Goal: Task Accomplishment & Management: Manage account settings

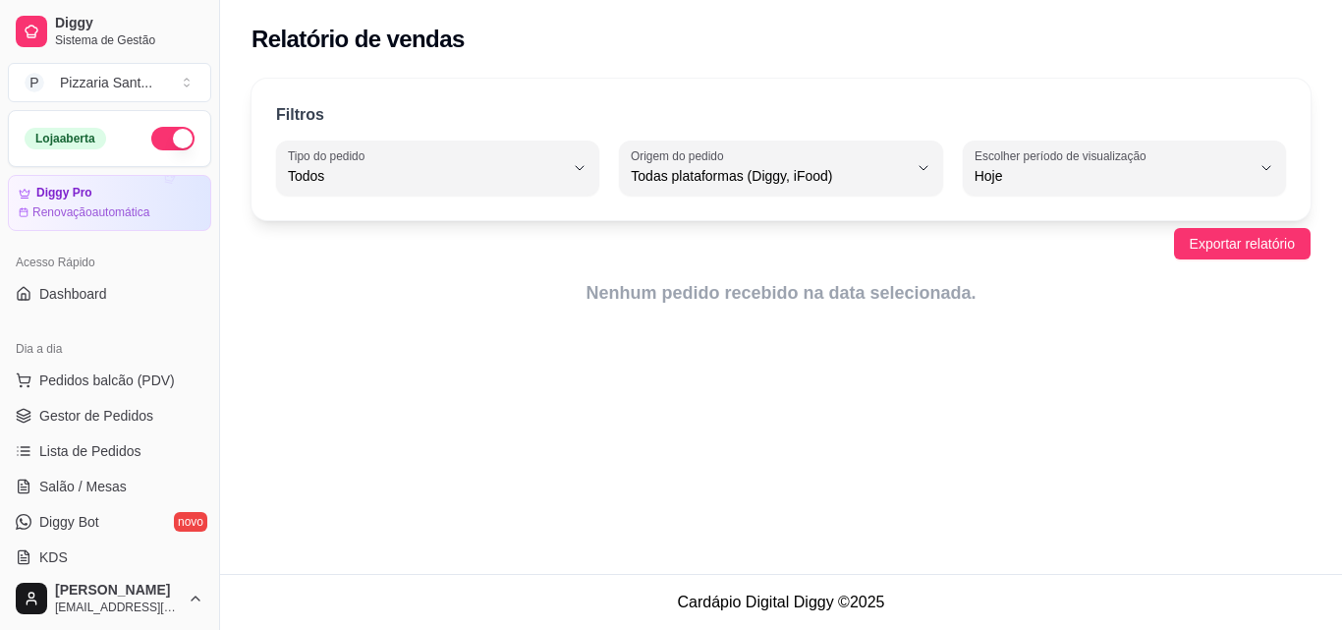
select select "ALL"
select select "0"
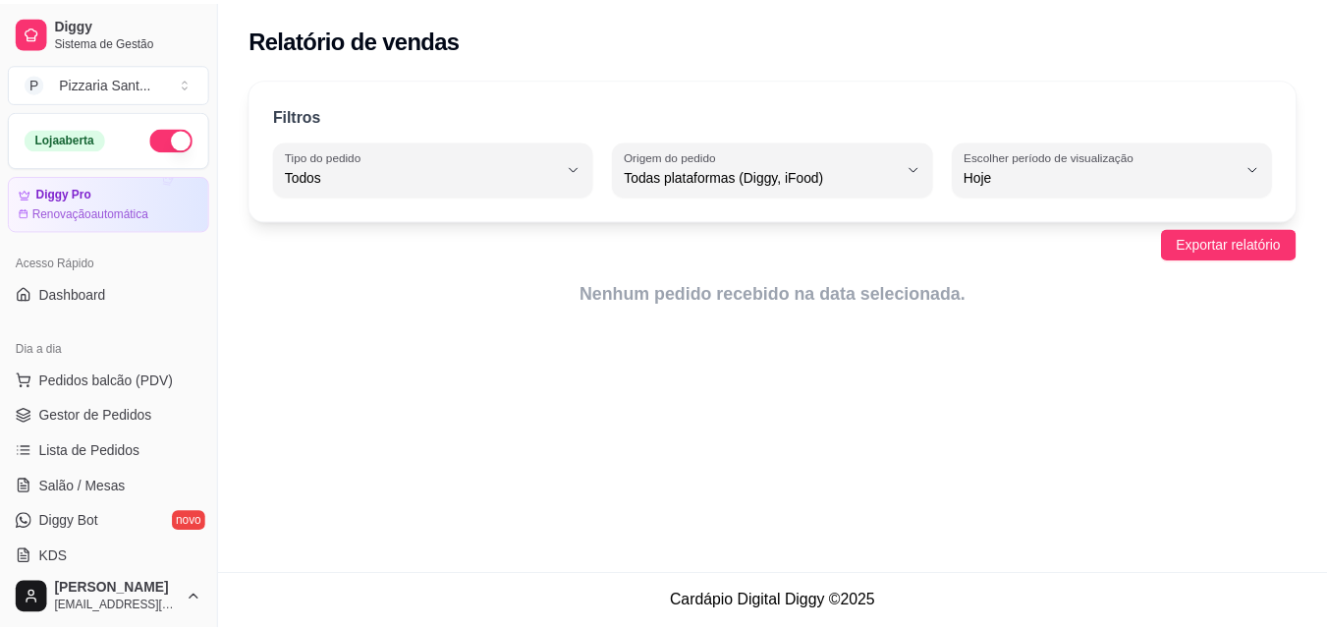
scroll to position [393, 0]
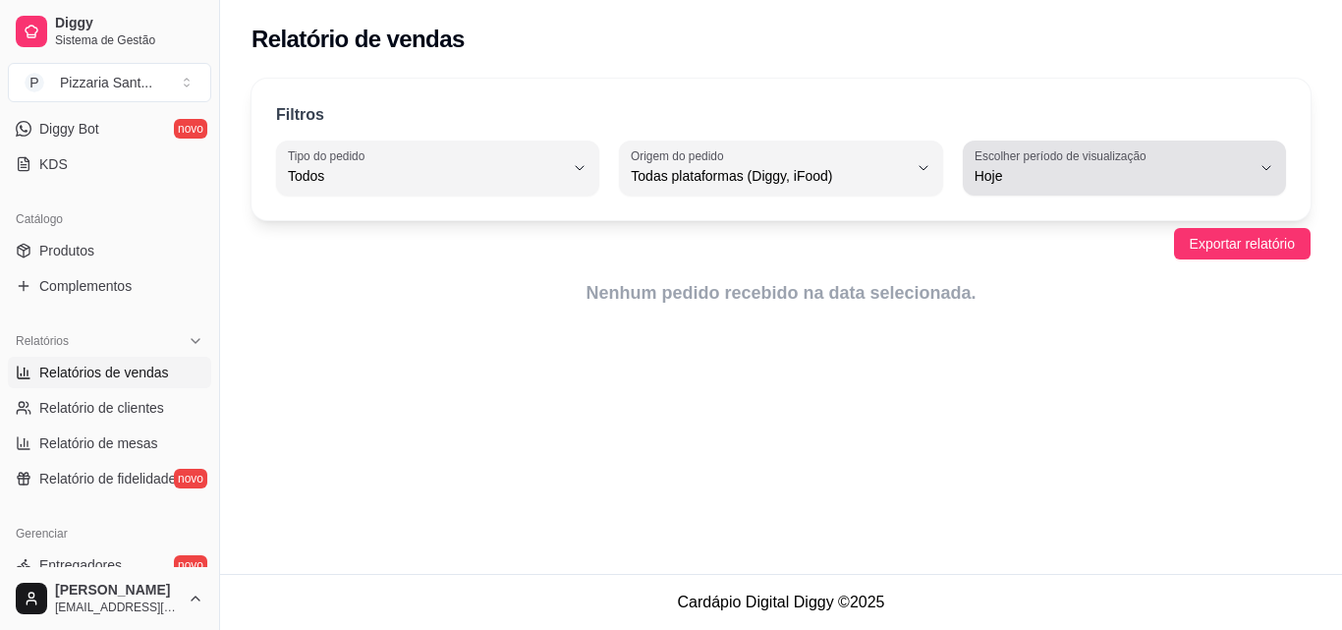
click at [1257, 173] on button "Escolher período de visualização Hoje" at bounding box center [1124, 167] width 323 height 55
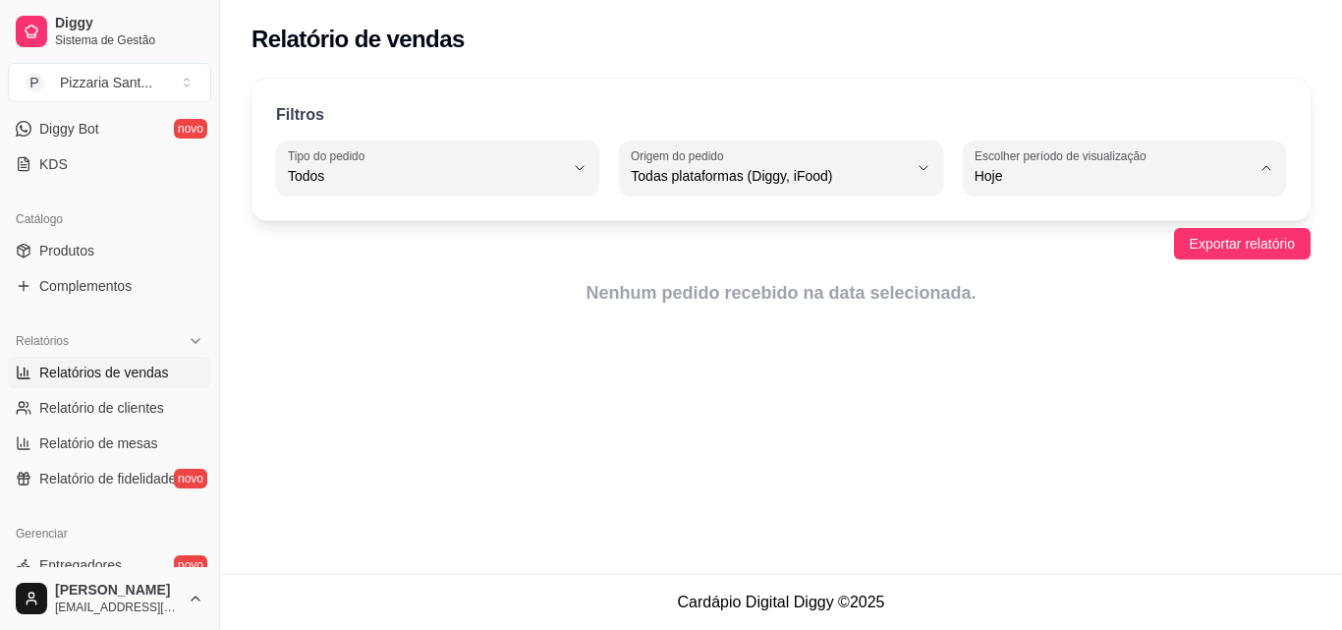
click at [1177, 250] on span "Ontem" at bounding box center [1114, 255] width 261 height 19
type input "1"
select select "1"
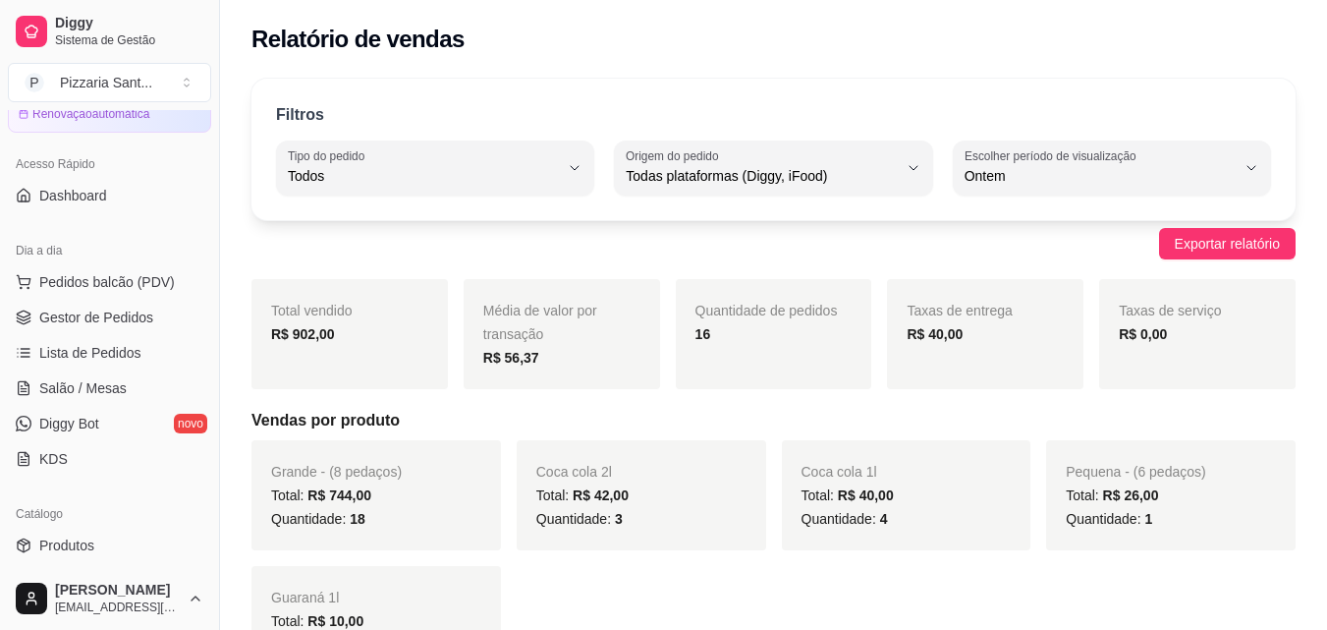
scroll to position [0, 0]
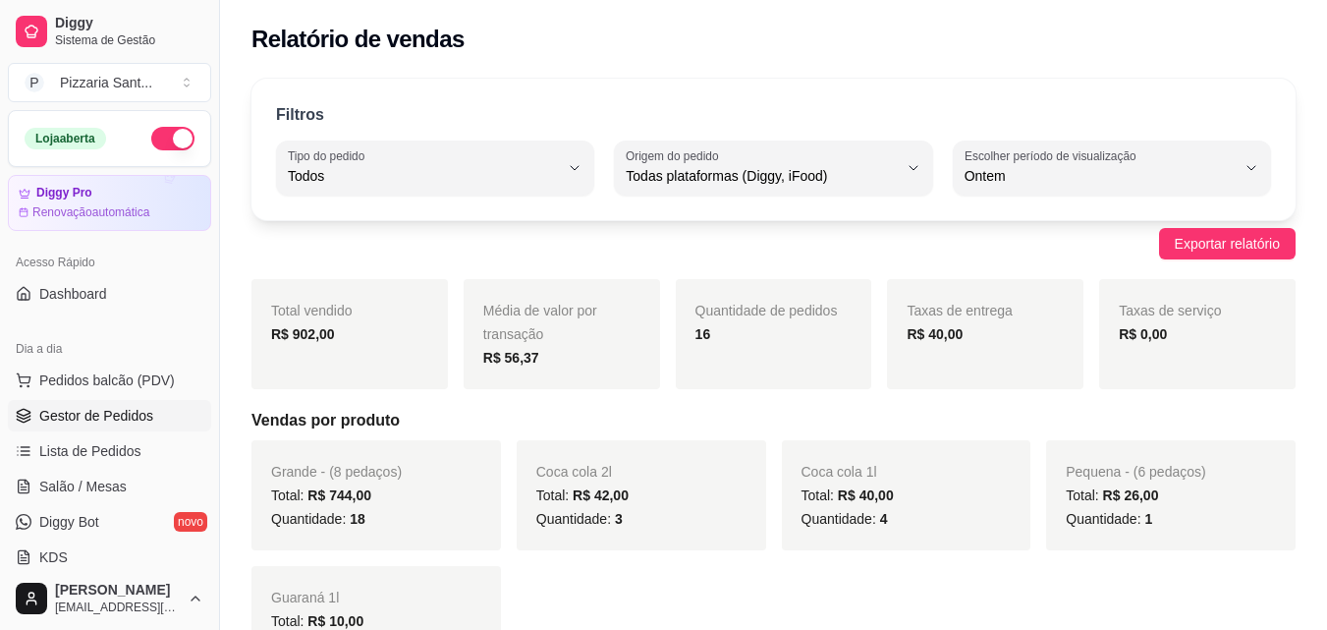
click at [166, 404] on link "Gestor de Pedidos" at bounding box center [109, 415] width 203 height 31
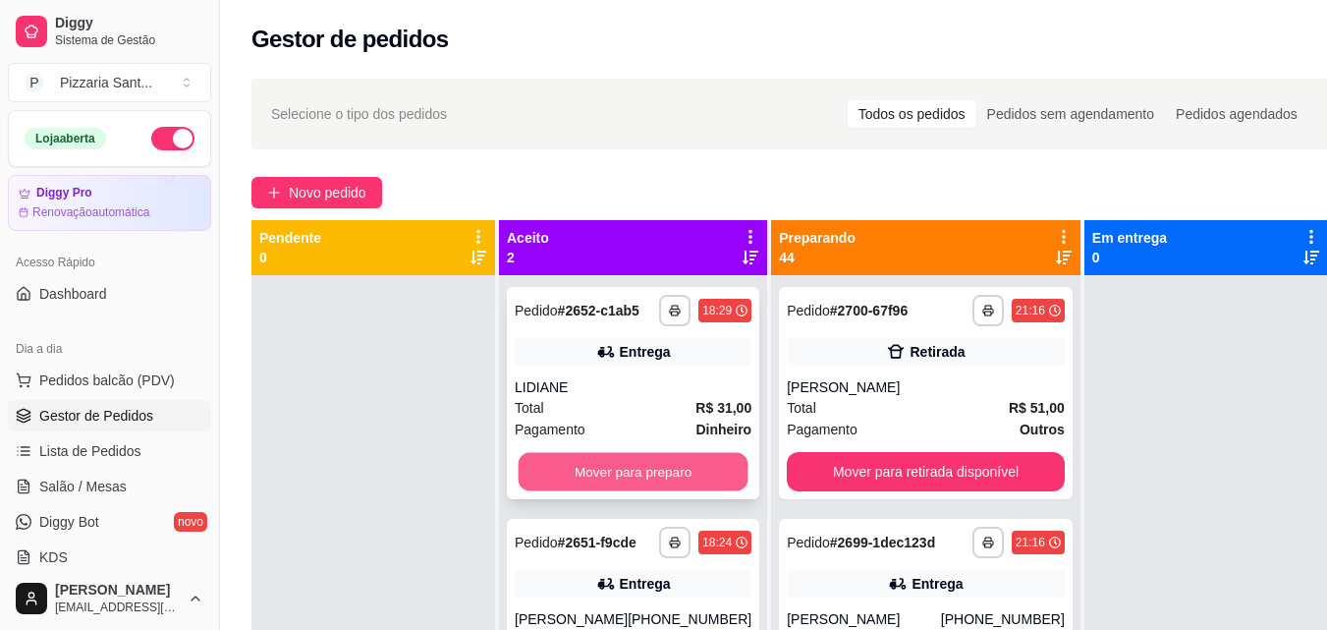
click at [544, 486] on button "Mover para preparo" at bounding box center [634, 472] width 230 height 38
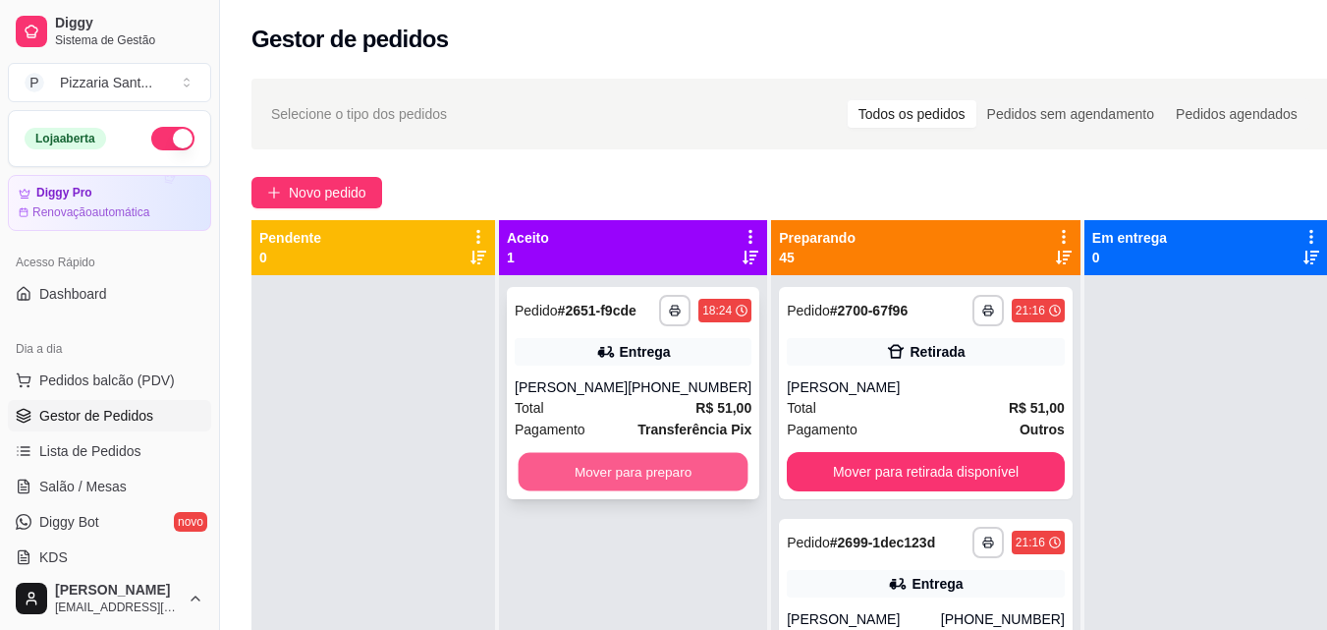
click at [572, 481] on button "Mover para preparo" at bounding box center [634, 472] width 230 height 38
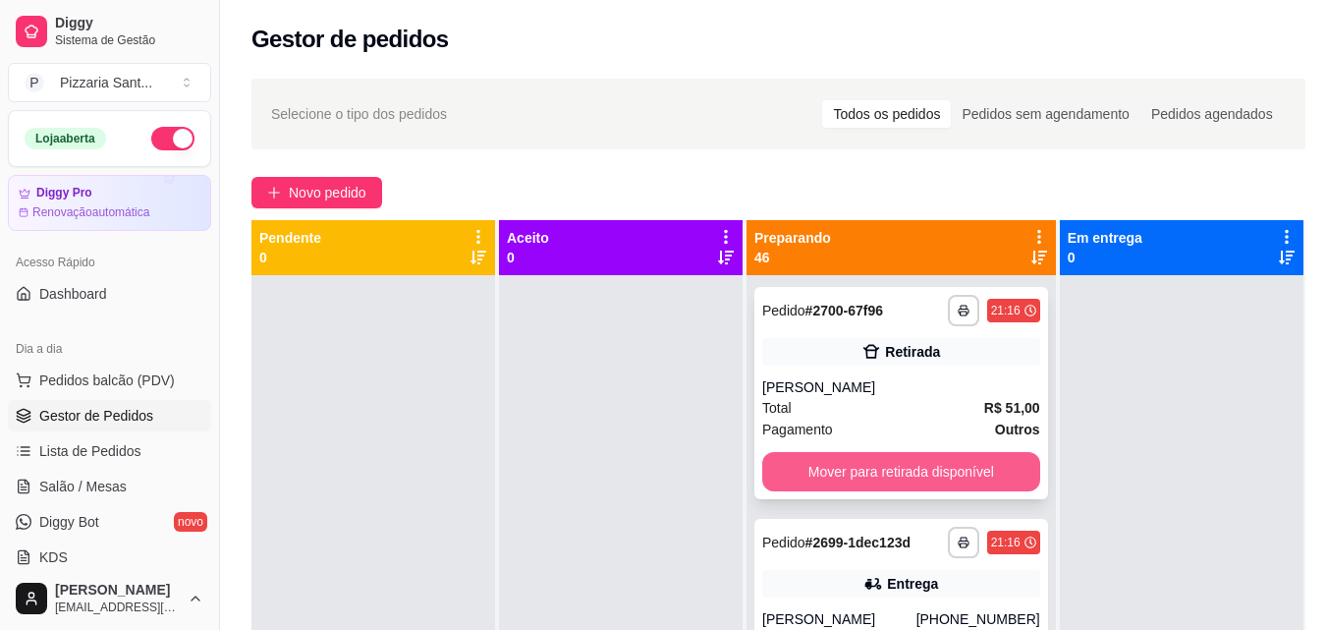
click at [793, 468] on button "Mover para retirada disponível" at bounding box center [901, 471] width 278 height 39
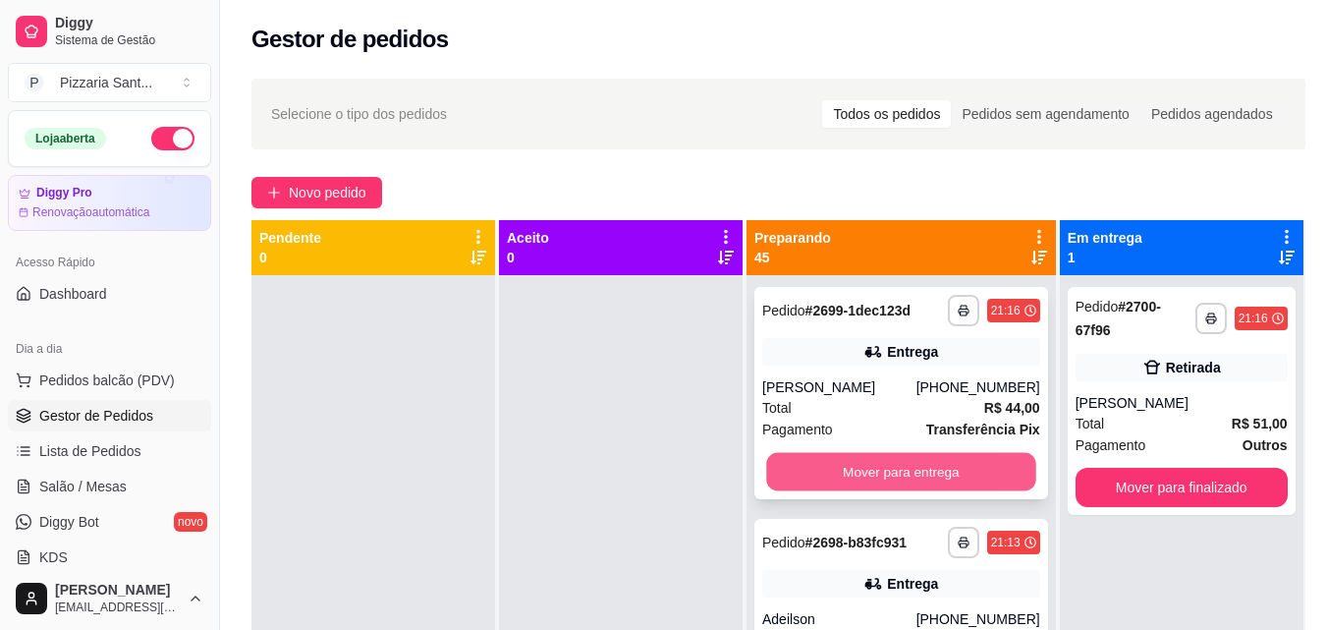
click at [913, 487] on button "Mover para entrega" at bounding box center [900, 472] width 269 height 38
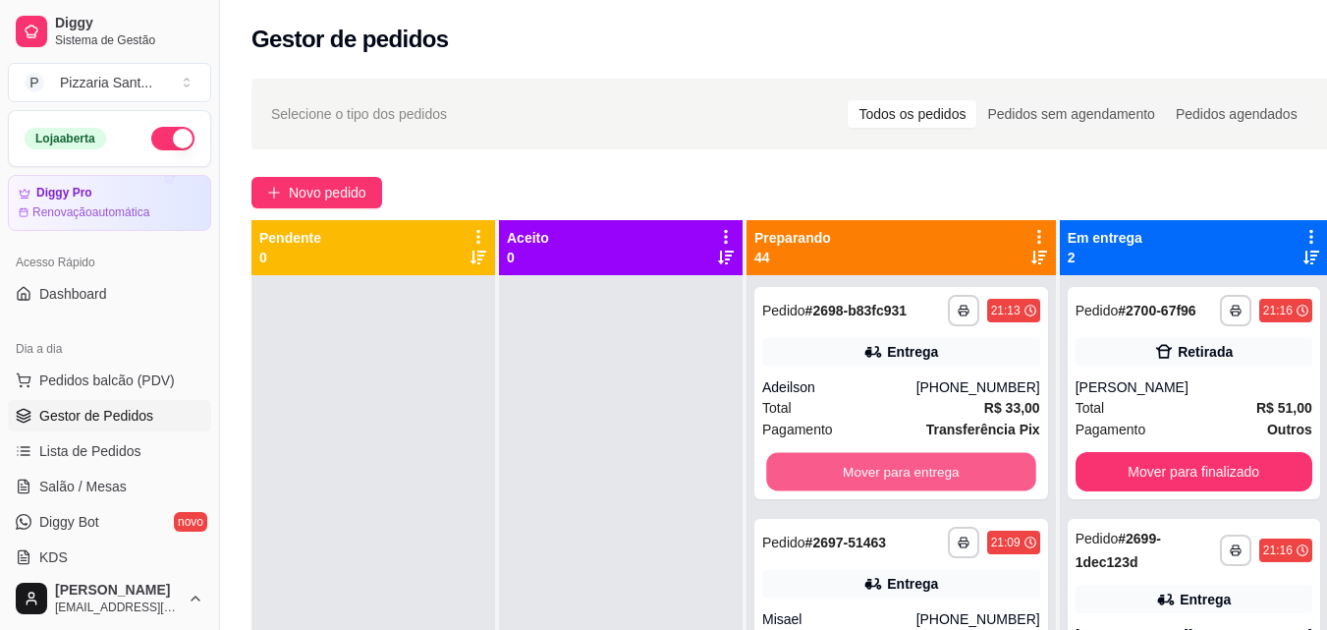
click at [926, 483] on button "Mover para entrega" at bounding box center [900, 472] width 269 height 38
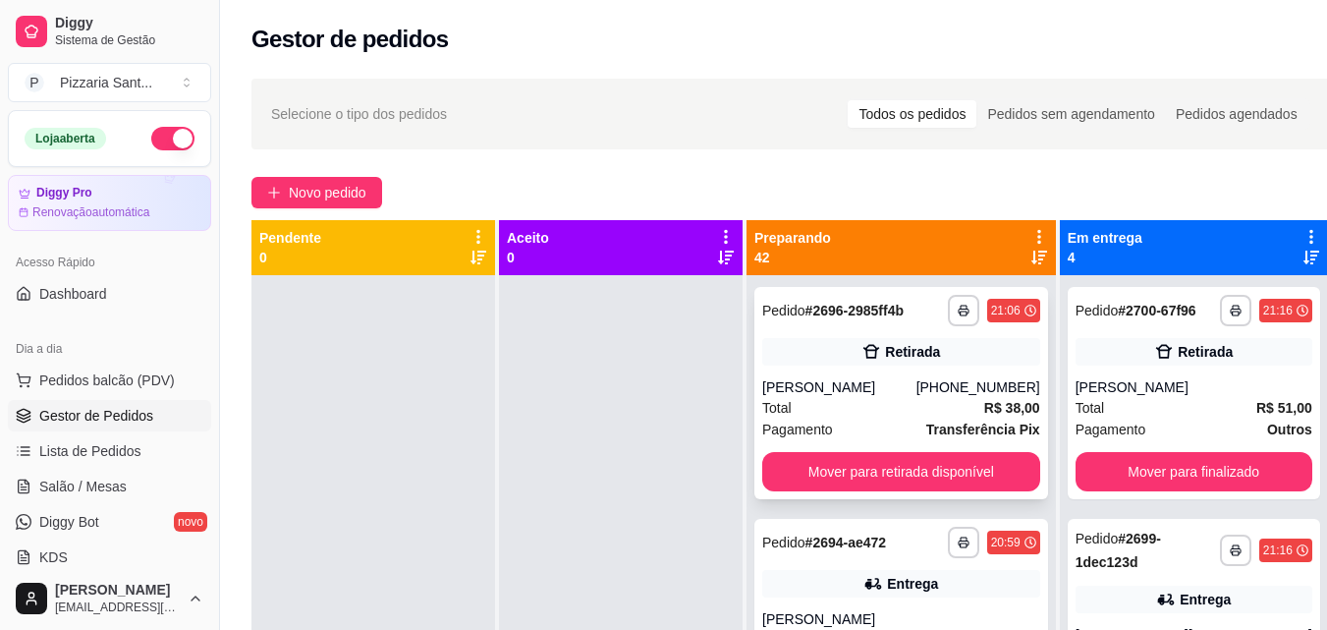
click at [935, 477] on div "**********" at bounding box center [901, 393] width 294 height 212
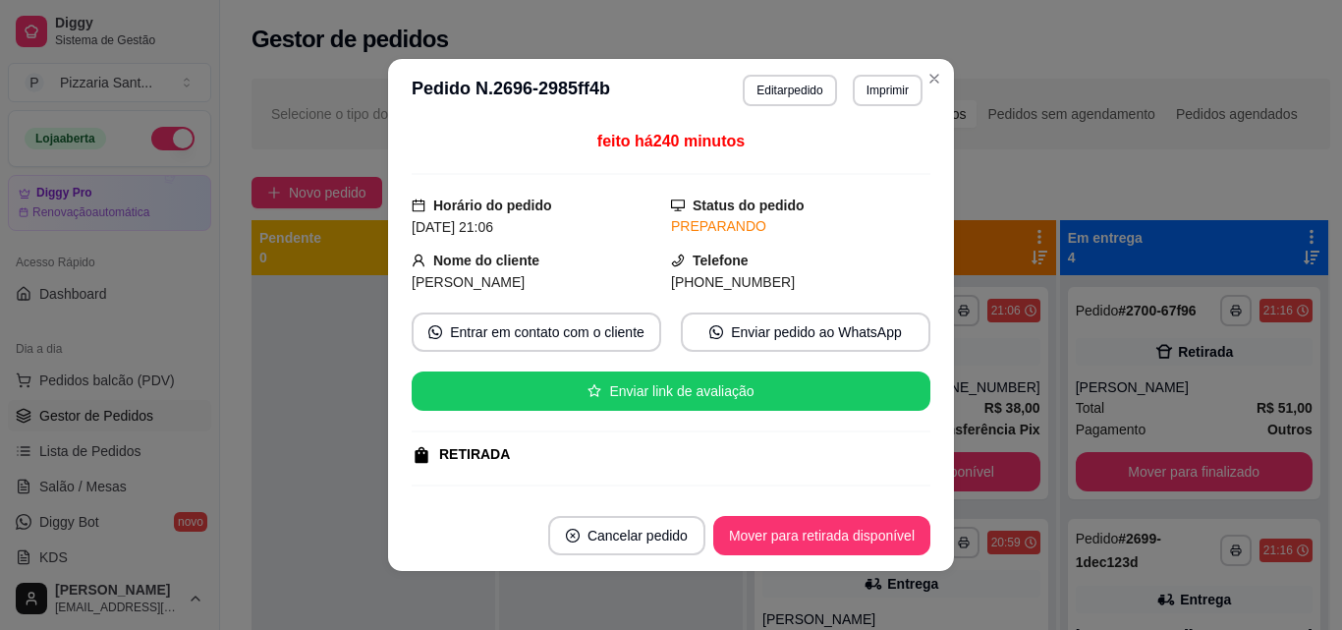
click at [863, 557] on footer "Cancelar pedido Mover para retirada disponível" at bounding box center [671, 535] width 566 height 71
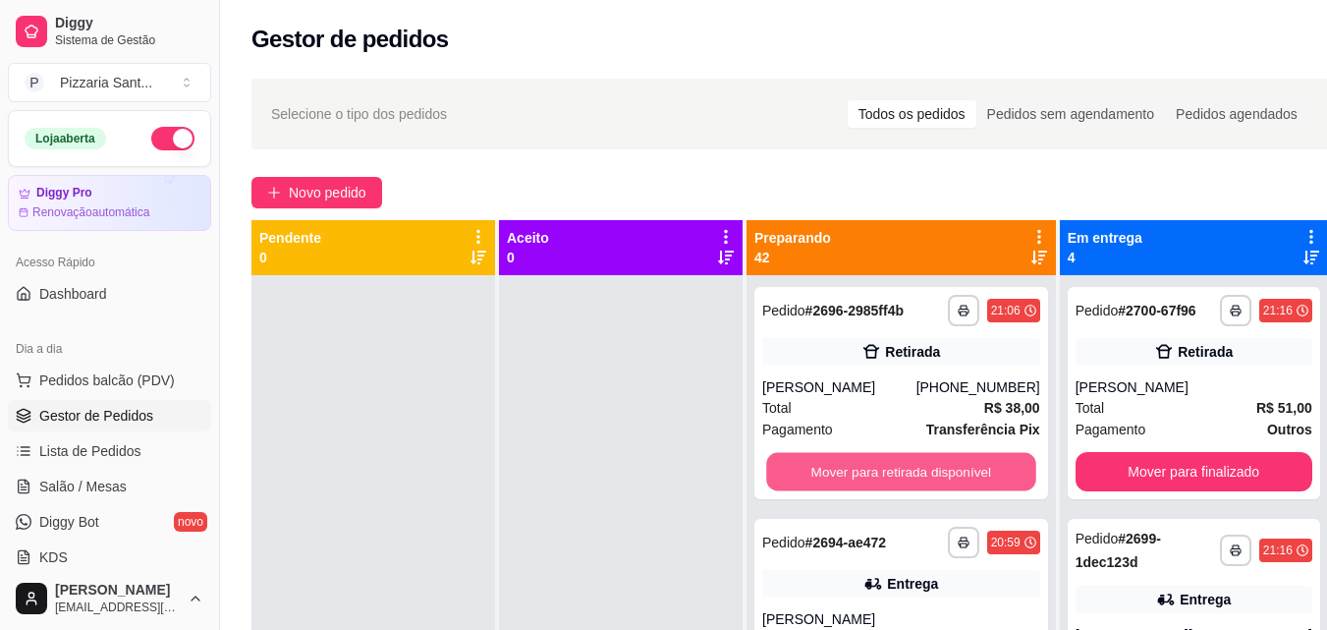
click at [963, 491] on button "Mover para retirada disponível" at bounding box center [900, 472] width 269 height 38
click at [951, 491] on button "Mover para entrega" at bounding box center [900, 472] width 269 height 38
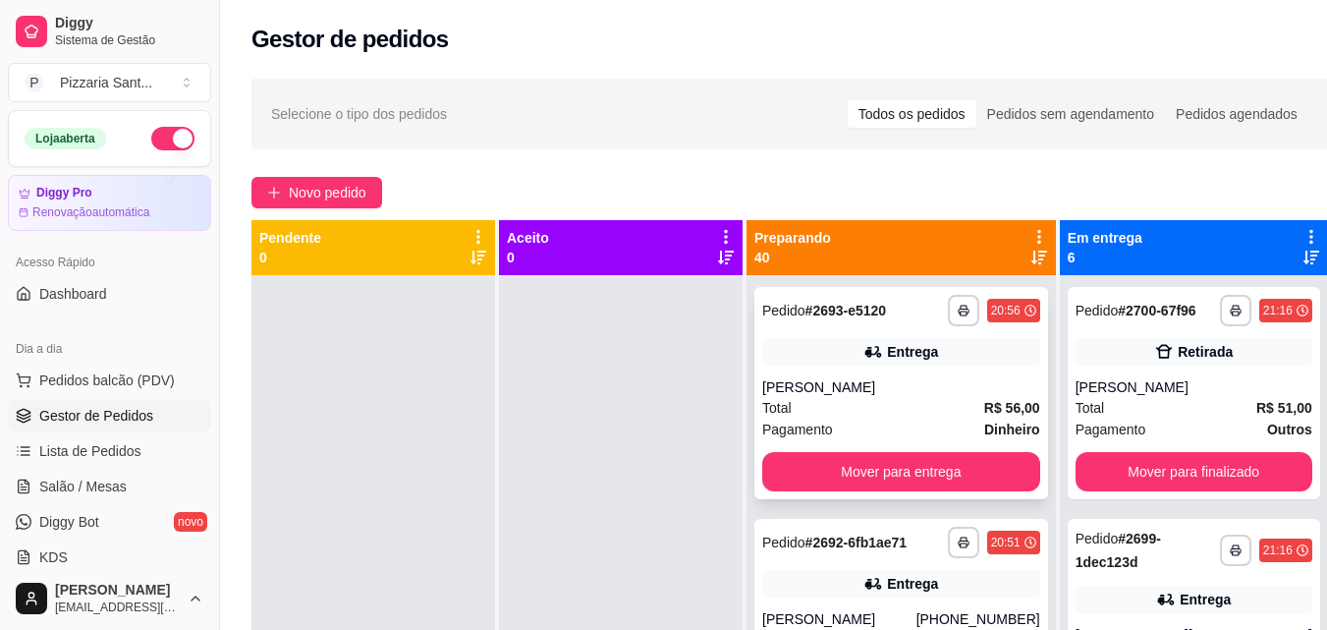
click at [949, 494] on div "**********" at bounding box center [901, 393] width 294 height 212
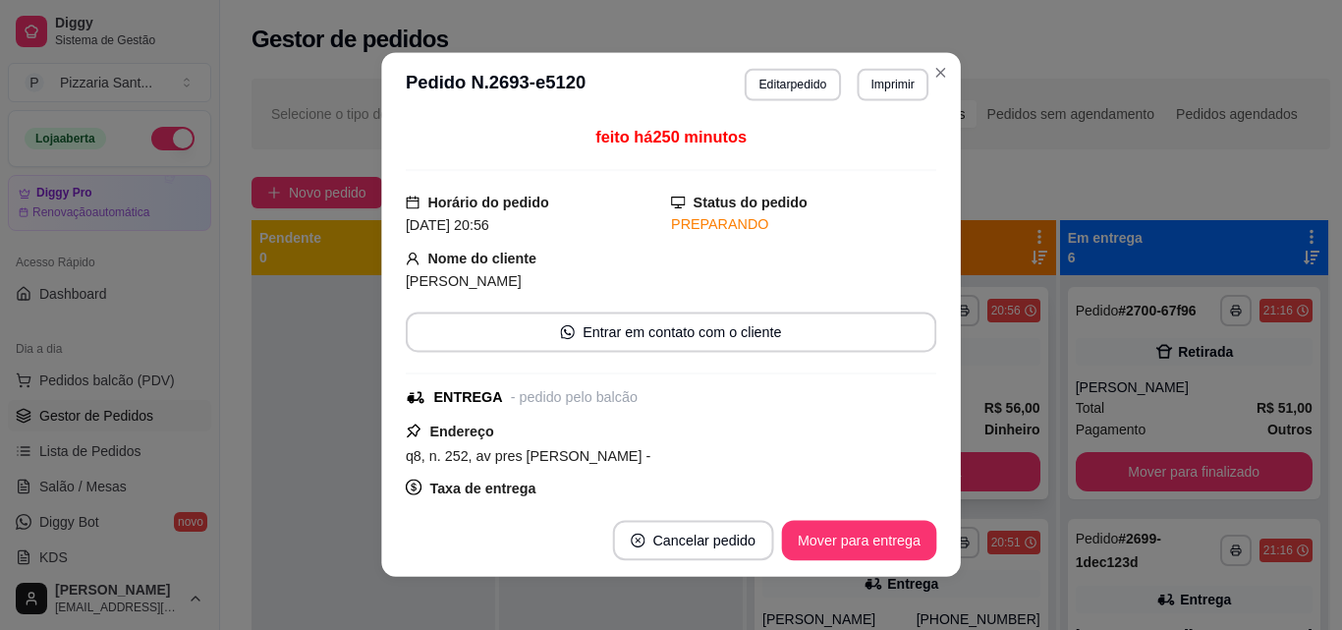
click at [946, 485] on div "feito há 250 minutos Horário do pedido [DATE] 20:56 Status do pedido PREPARANDO…" at bounding box center [671, 310] width 580 height 387
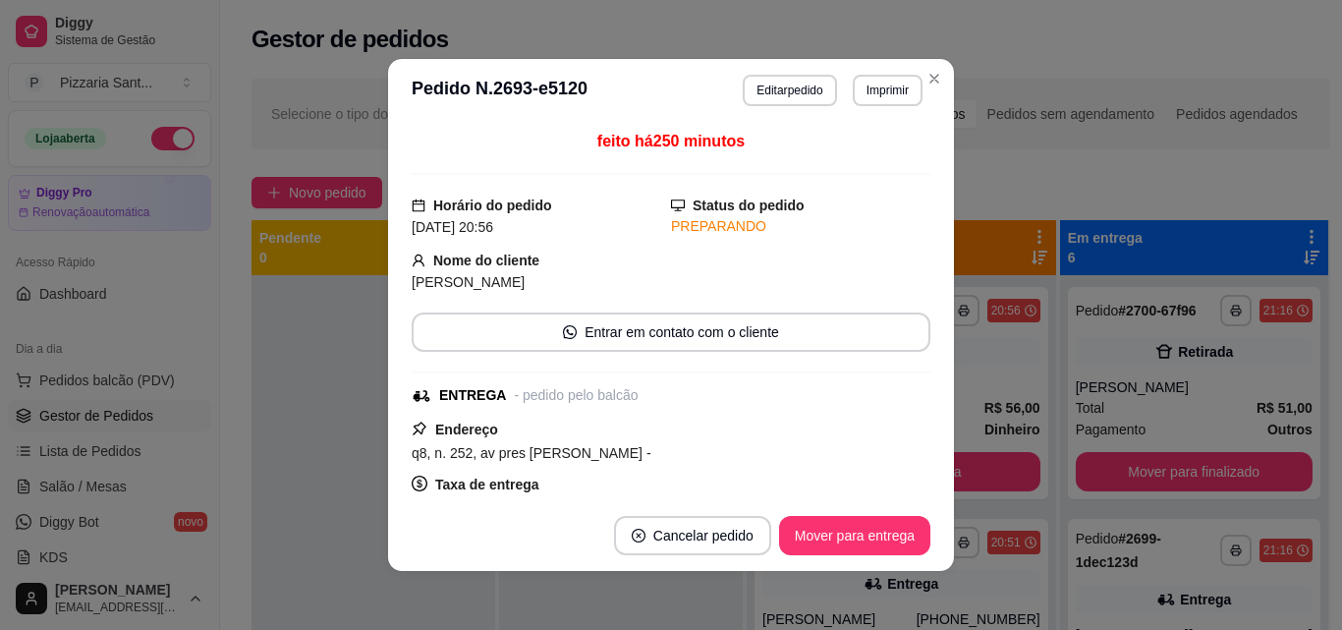
click at [944, 475] on div "feito há 250 minutos Horário do pedido [DATE] 20:56 Status do pedido PREPARANDO…" at bounding box center [671, 311] width 566 height 378
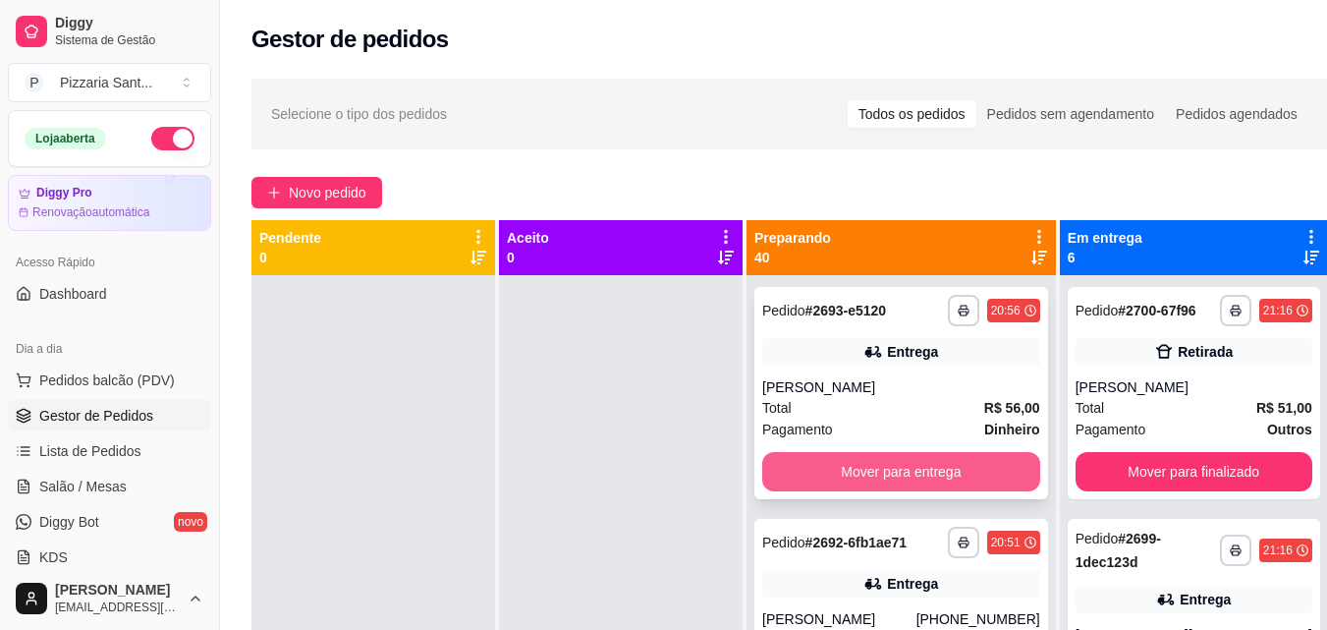
click at [951, 473] on button "Mover para entrega" at bounding box center [901, 471] width 278 height 39
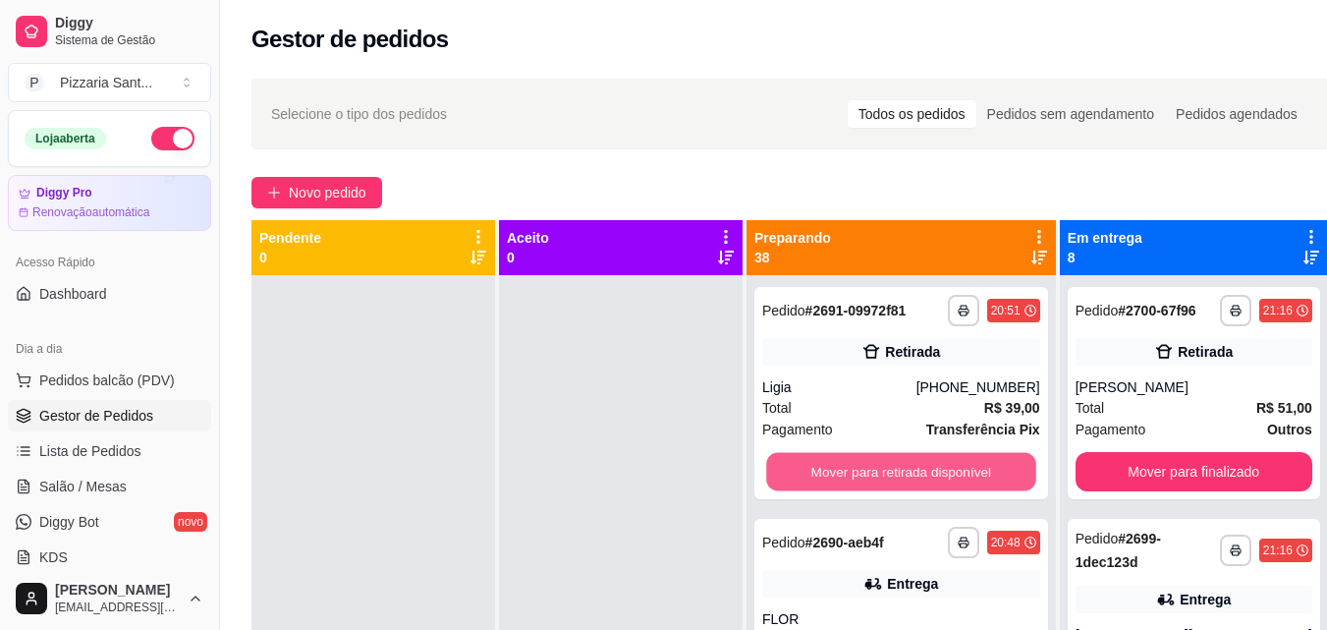
click at [951, 473] on button "Mover para retirada disponível" at bounding box center [900, 472] width 269 height 38
click at [951, 473] on button "Mover para entrega" at bounding box center [900, 472] width 269 height 38
click at [951, 473] on button "Mover para retirada disponível" at bounding box center [900, 472] width 269 height 38
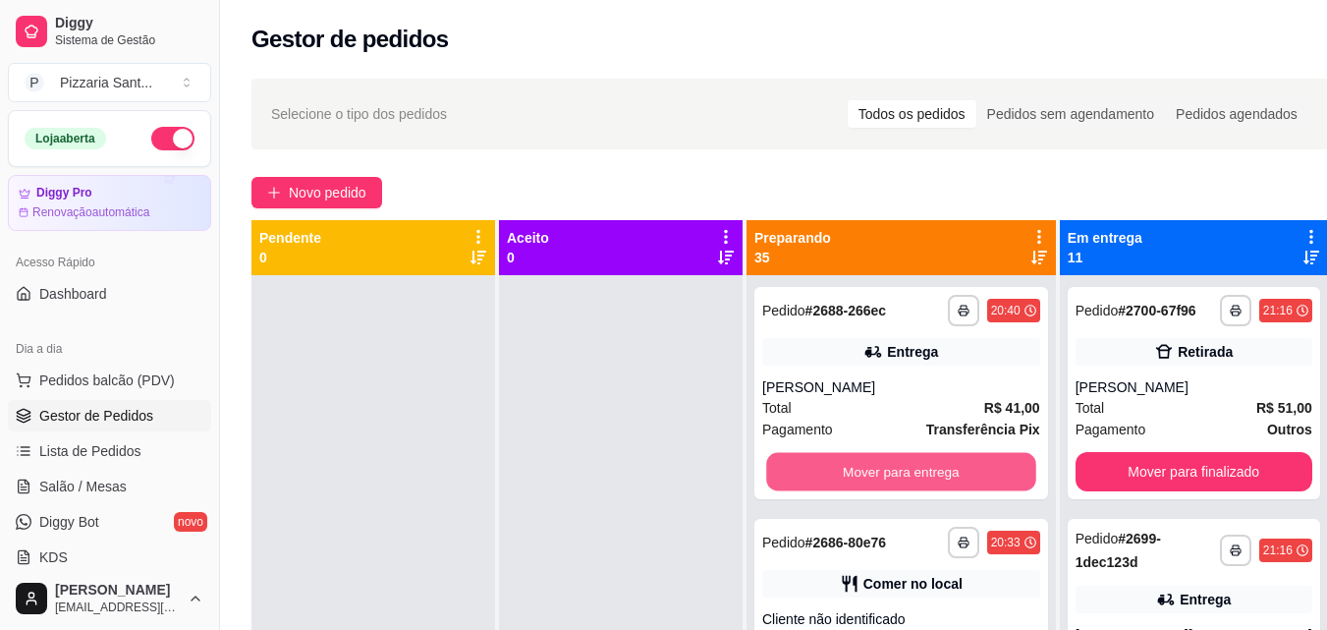
click at [951, 473] on button "Mover para entrega" at bounding box center [900, 472] width 269 height 38
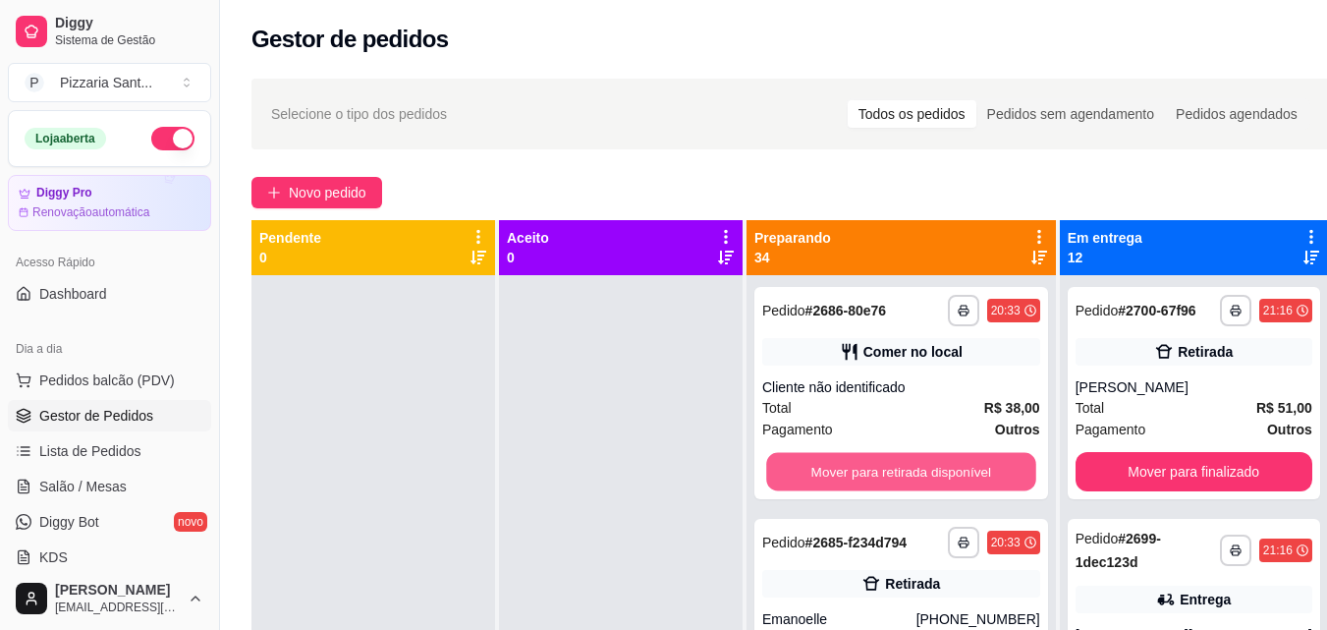
click at [951, 473] on button "Mover para retirada disponível" at bounding box center [900, 472] width 269 height 38
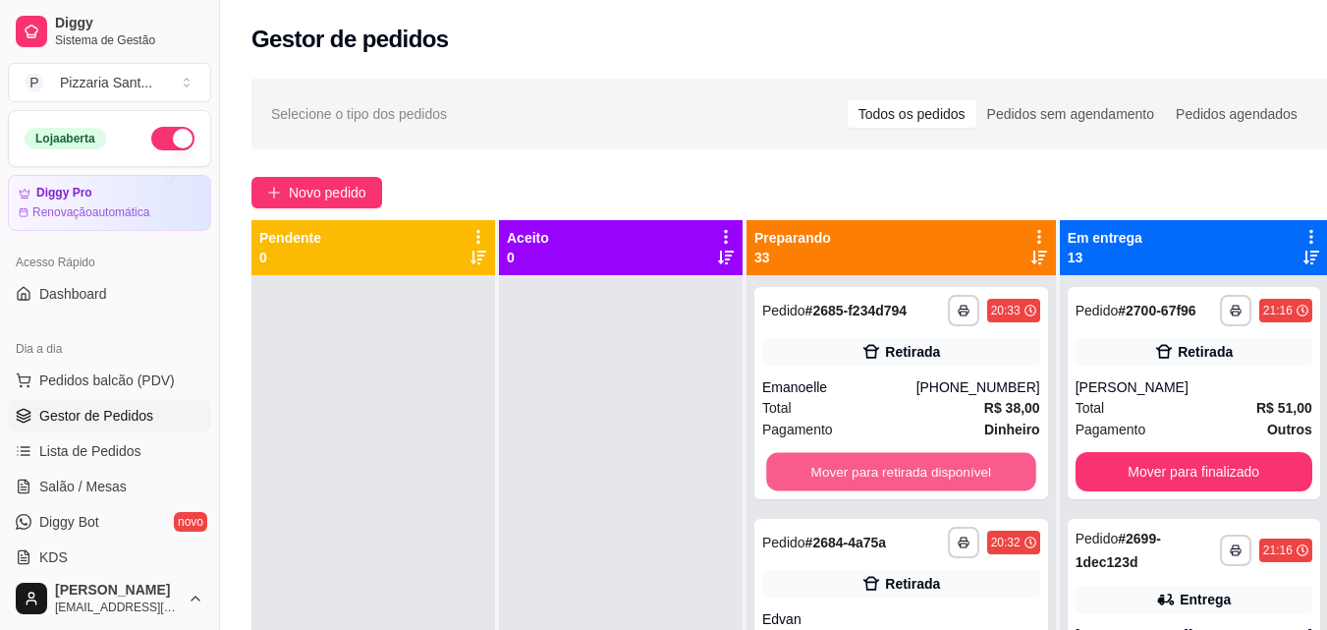
click at [951, 473] on button "Mover para retirada disponível" at bounding box center [900, 472] width 269 height 38
click at [951, 473] on button "Mover para entrega" at bounding box center [900, 472] width 269 height 38
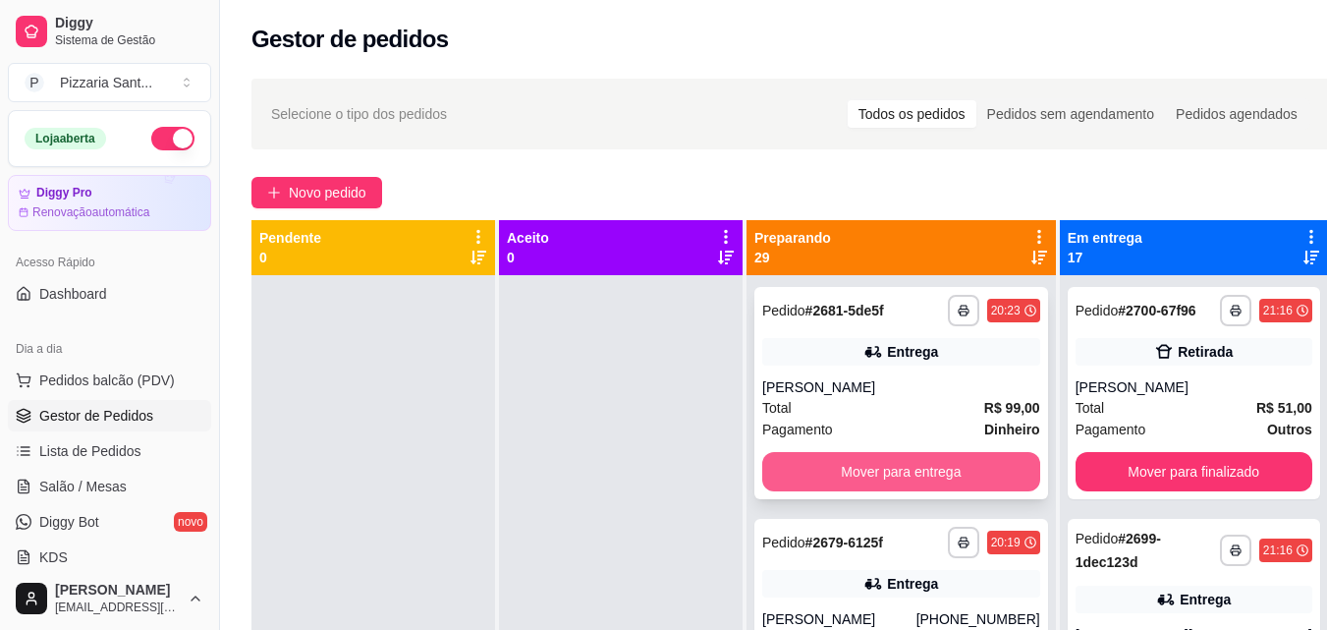
click at [942, 477] on button "Mover para entrega" at bounding box center [901, 471] width 278 height 39
click at [937, 477] on button "Mover para entrega" at bounding box center [901, 471] width 278 height 39
click at [937, 477] on button "Mover para entrega" at bounding box center [900, 472] width 269 height 38
click at [933, 477] on button "Mover para retirada disponível" at bounding box center [900, 472] width 269 height 38
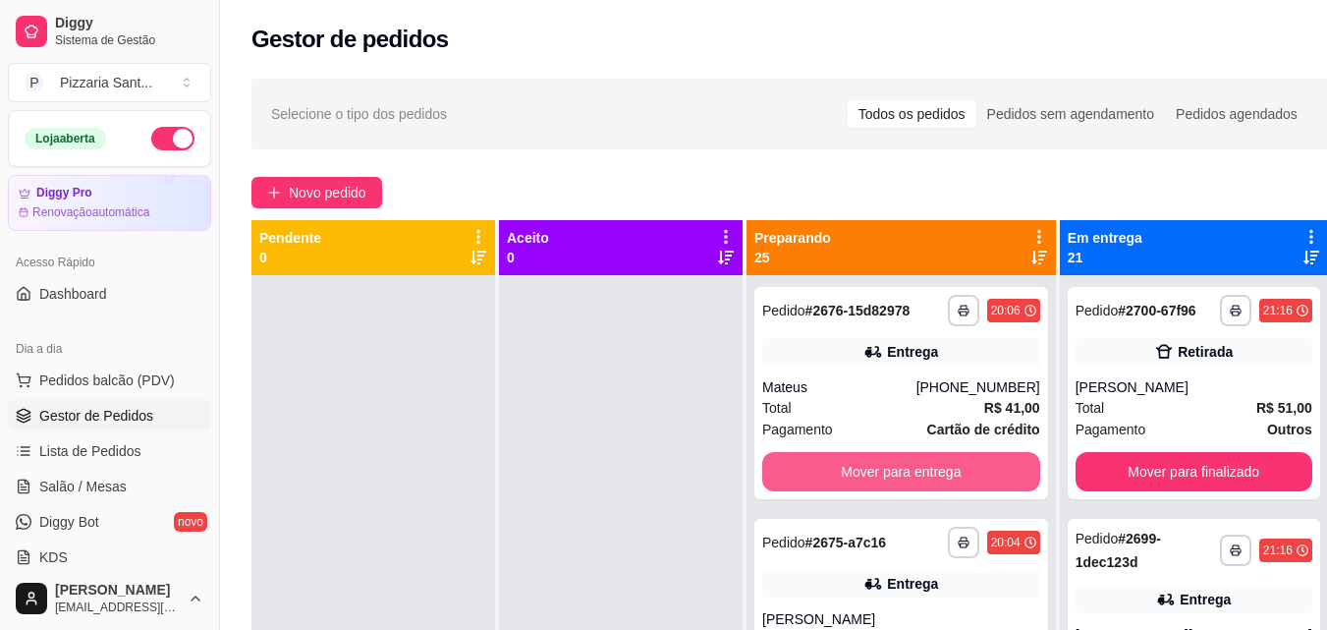
click at [933, 477] on button "Mover para entrega" at bounding box center [901, 471] width 278 height 39
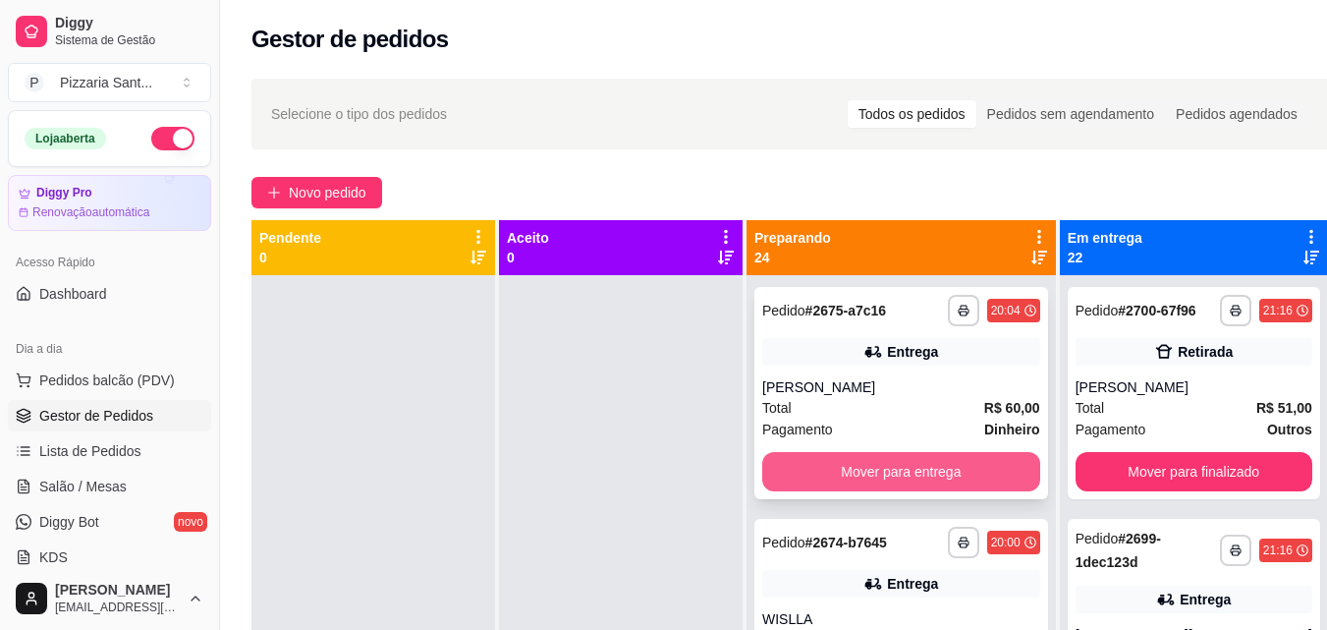
click at [933, 480] on button "Mover para entrega" at bounding box center [901, 471] width 278 height 39
click at [926, 482] on button "Mover para entrega" at bounding box center [901, 471] width 278 height 39
click at [924, 486] on button "Mover para entrega" at bounding box center [901, 471] width 278 height 39
click at [921, 481] on button "Mover para entrega" at bounding box center [901, 471] width 278 height 39
click at [922, 488] on button "Mover para entrega" at bounding box center [900, 472] width 269 height 38
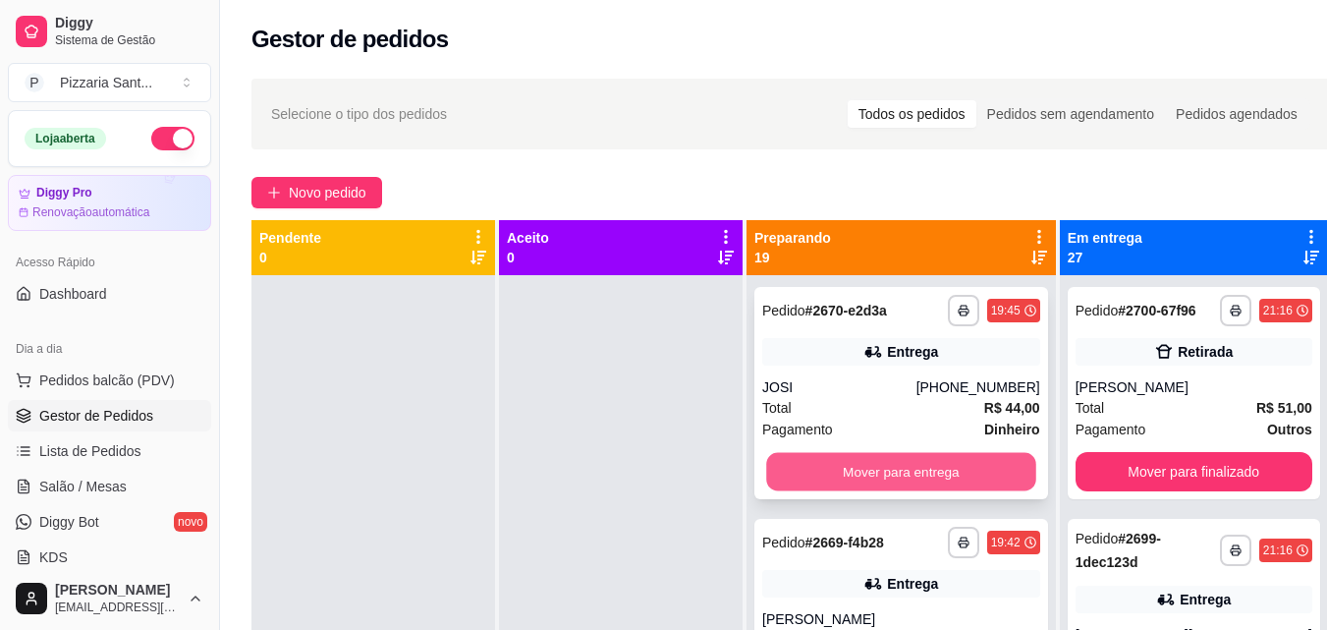
click at [924, 491] on button "Mover para entrega" at bounding box center [900, 472] width 269 height 38
click at [924, 491] on button "Mover para entrega" at bounding box center [901, 471] width 278 height 39
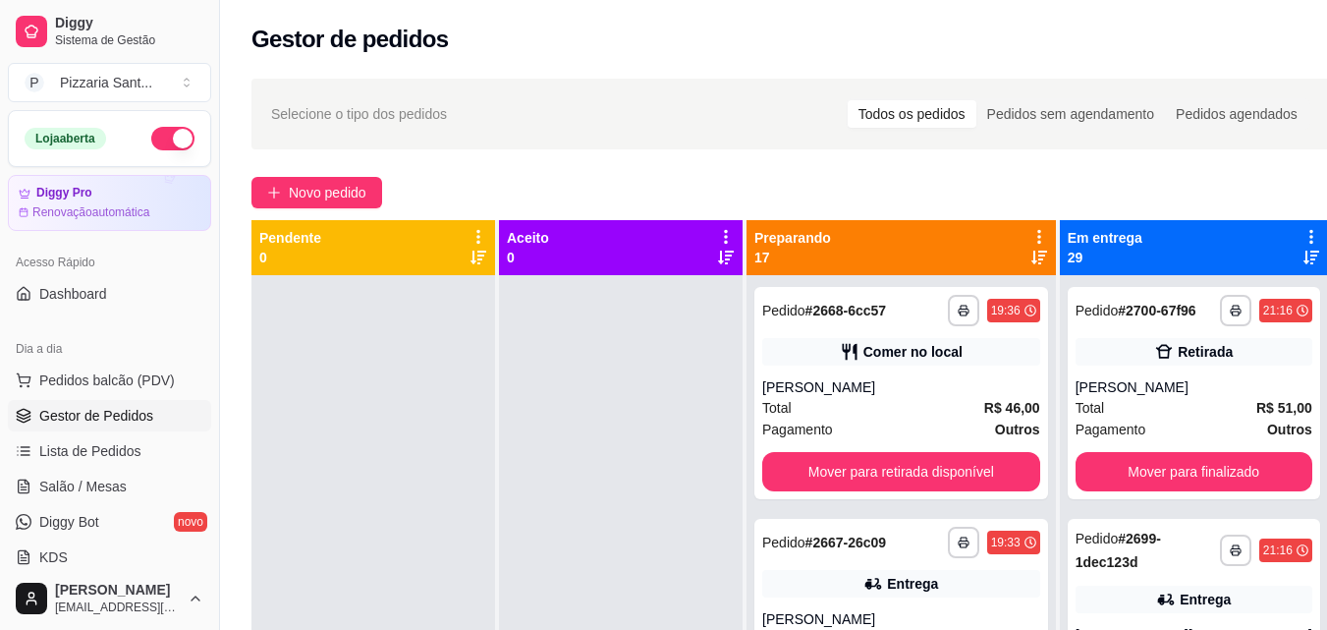
click at [924, 493] on div "**********" at bounding box center [901, 393] width 294 height 212
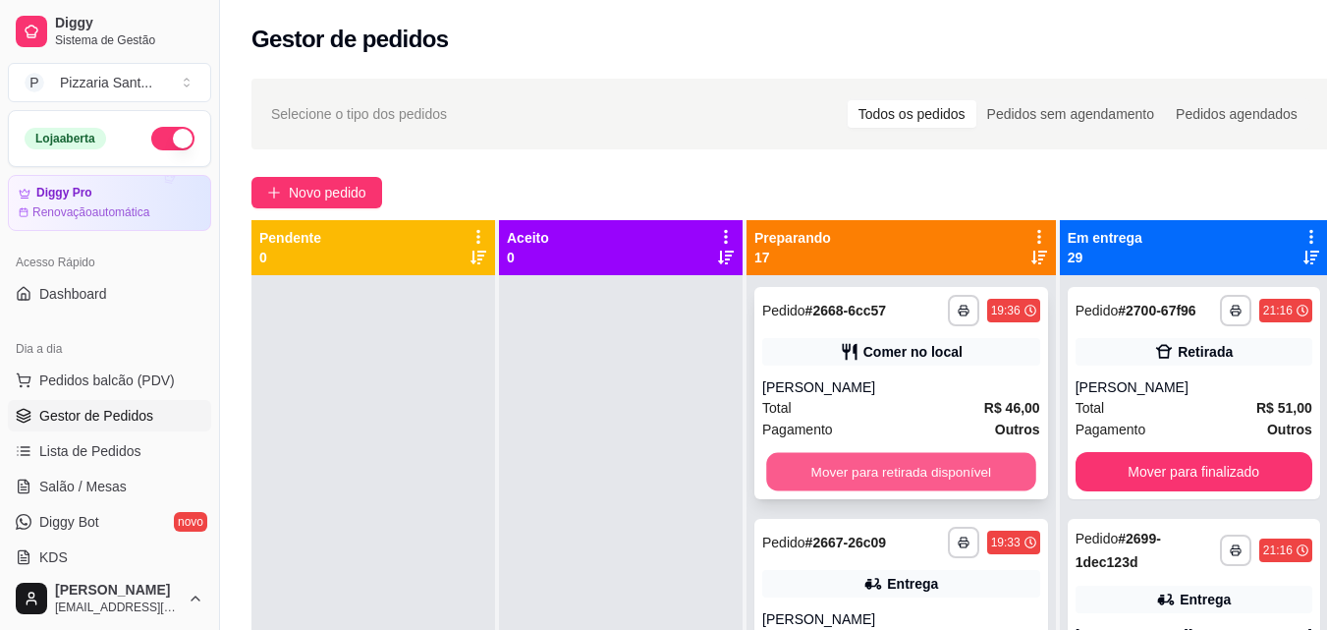
click at [978, 471] on button "Mover para retirada disponível" at bounding box center [900, 472] width 269 height 38
click at [968, 470] on button "Mover para entrega" at bounding box center [901, 471] width 278 height 39
click at [964, 473] on button "Mover para retirada disponível" at bounding box center [901, 471] width 278 height 39
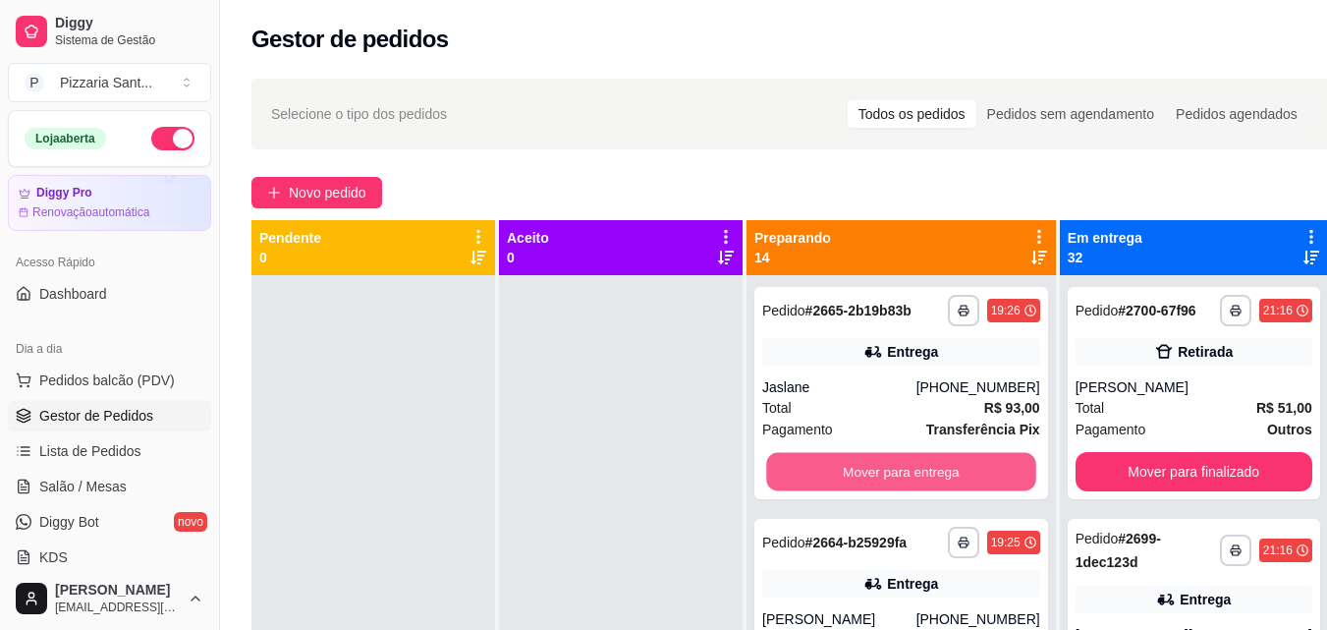
click at [963, 473] on button "Mover para entrega" at bounding box center [900, 472] width 269 height 38
click at [963, 473] on button "Mover para entrega" at bounding box center [901, 471] width 278 height 39
click at [963, 473] on button "Mover para retirada disponível" at bounding box center [901, 471] width 278 height 39
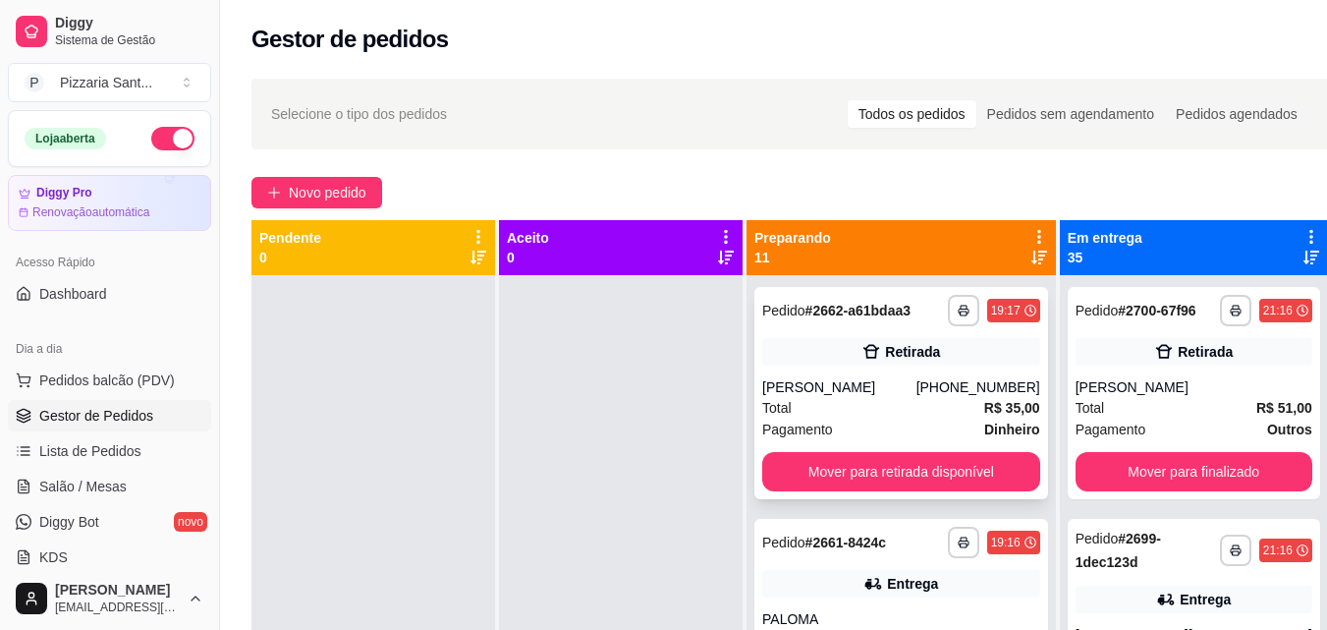
click at [984, 440] on span "Dinheiro" at bounding box center [1012, 429] width 56 height 22
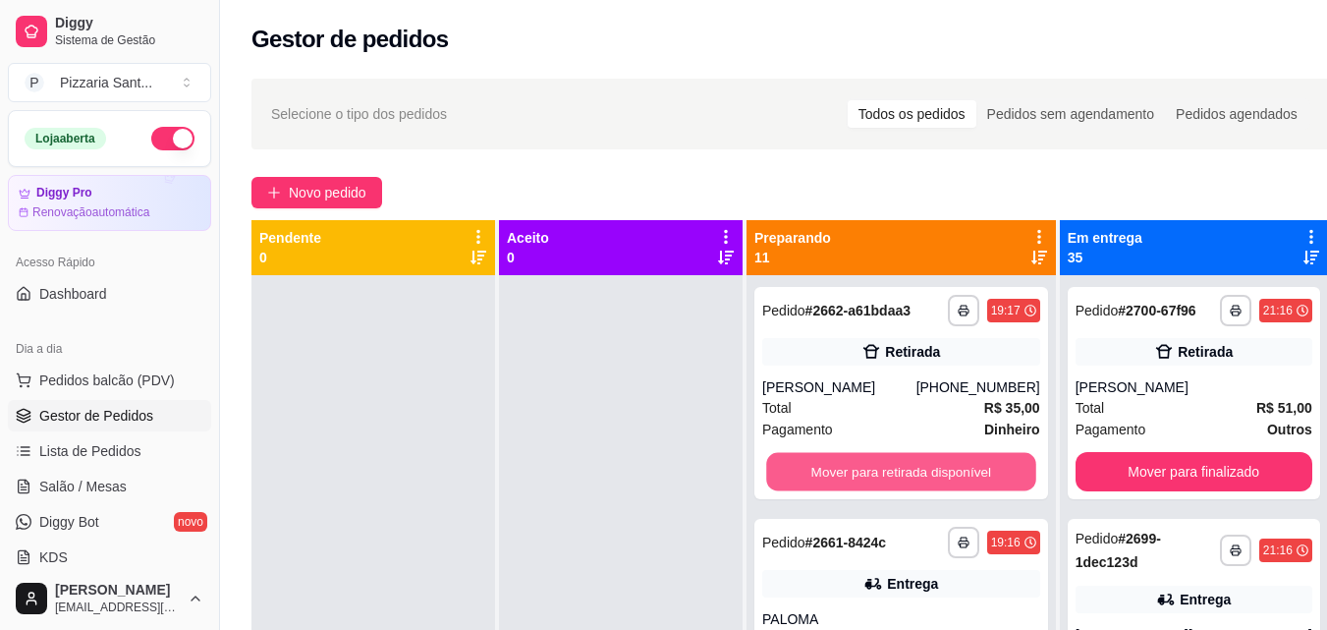
click at [957, 491] on button "Mover para retirada disponível" at bounding box center [900, 472] width 269 height 38
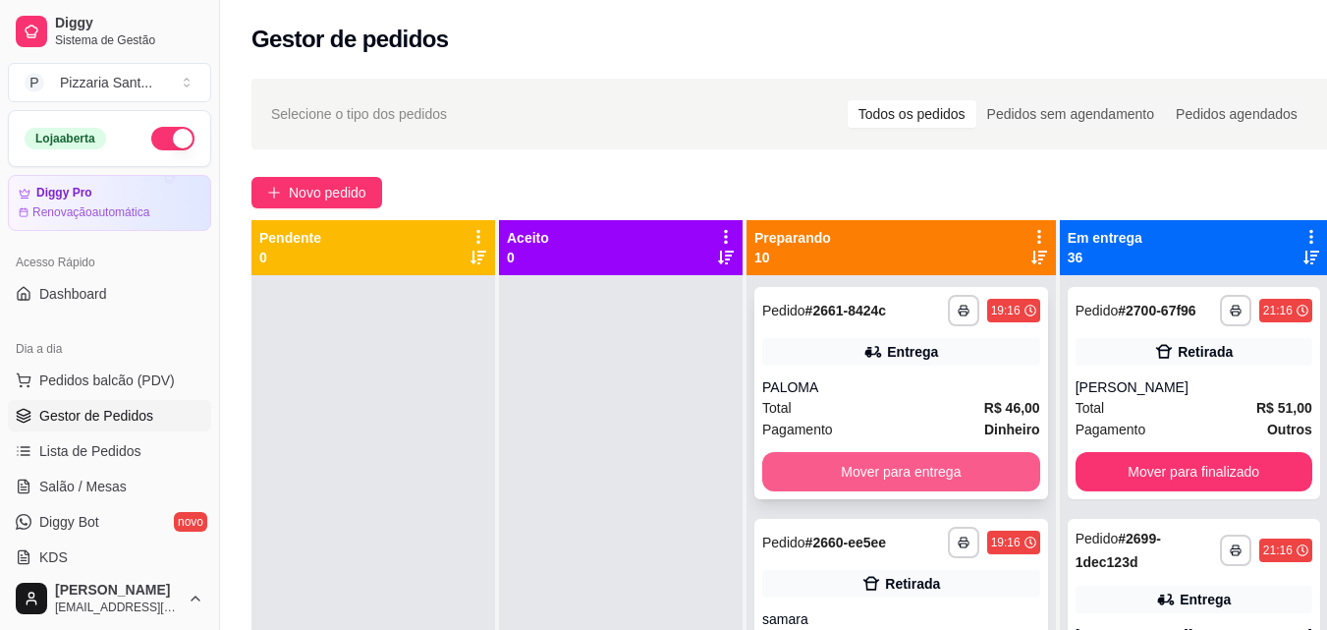
click at [944, 475] on button "Mover para entrega" at bounding box center [901, 471] width 278 height 39
click at [943, 475] on button "Mover para retirada disponível" at bounding box center [900, 472] width 269 height 38
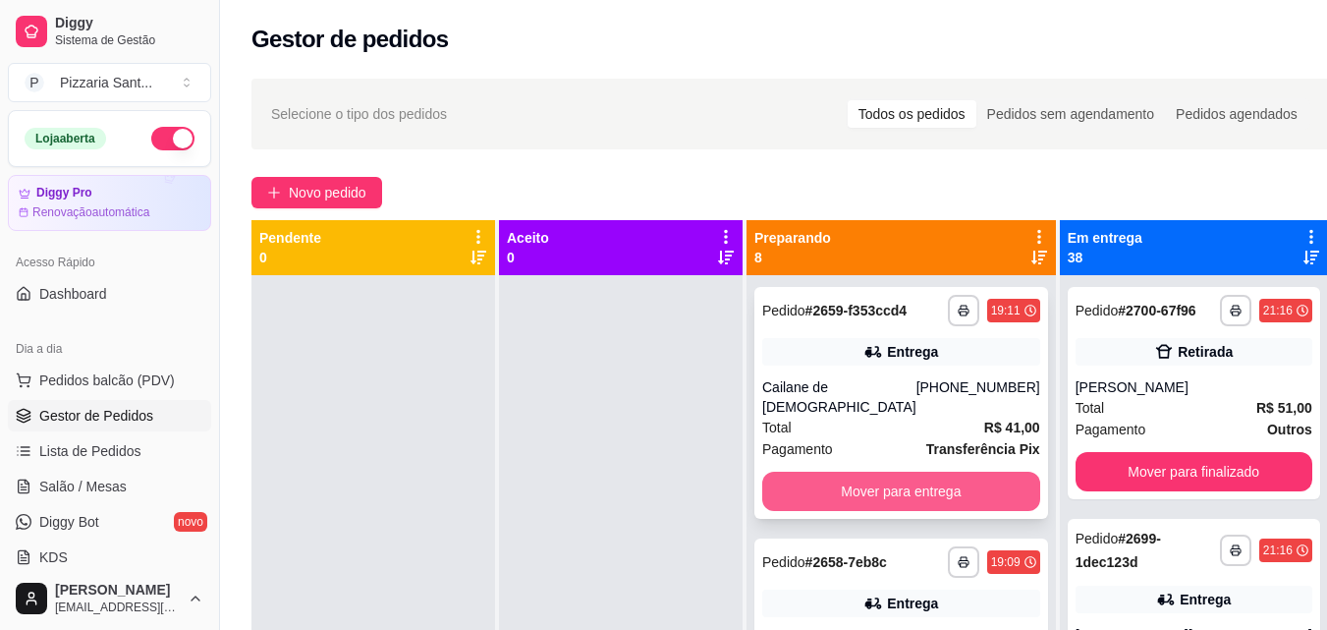
click at [937, 478] on button "Mover para entrega" at bounding box center [901, 491] width 278 height 39
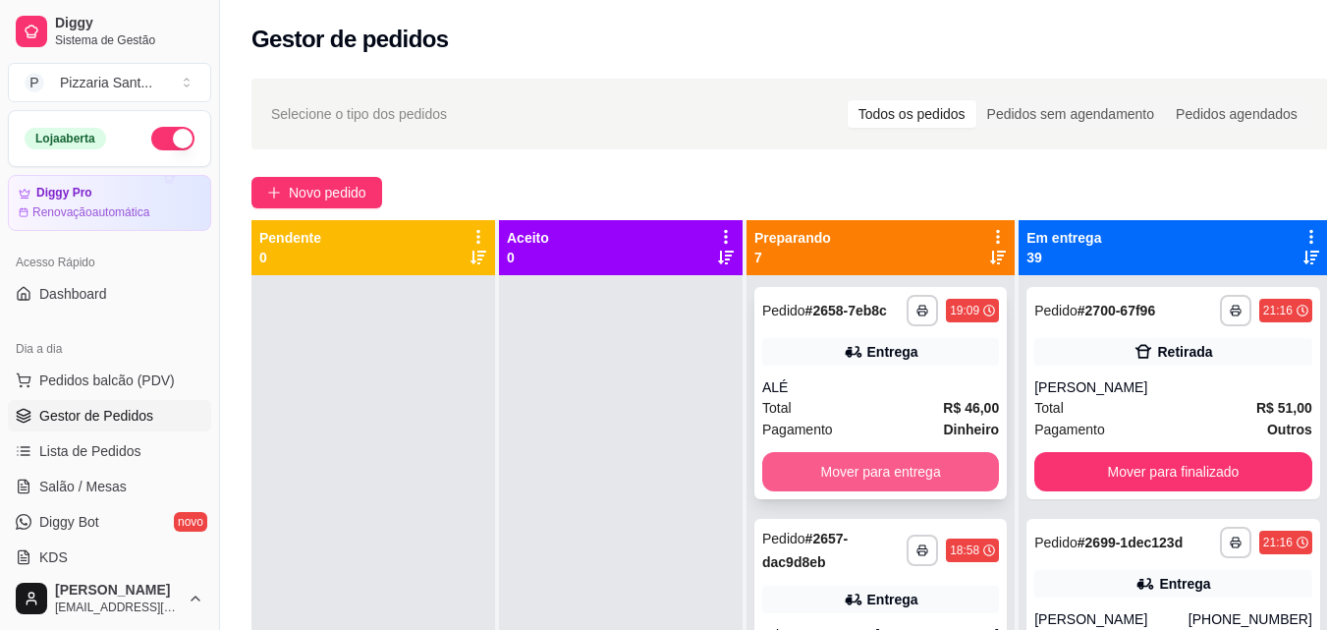
click at [935, 480] on button "Mover para entrega" at bounding box center [880, 471] width 237 height 39
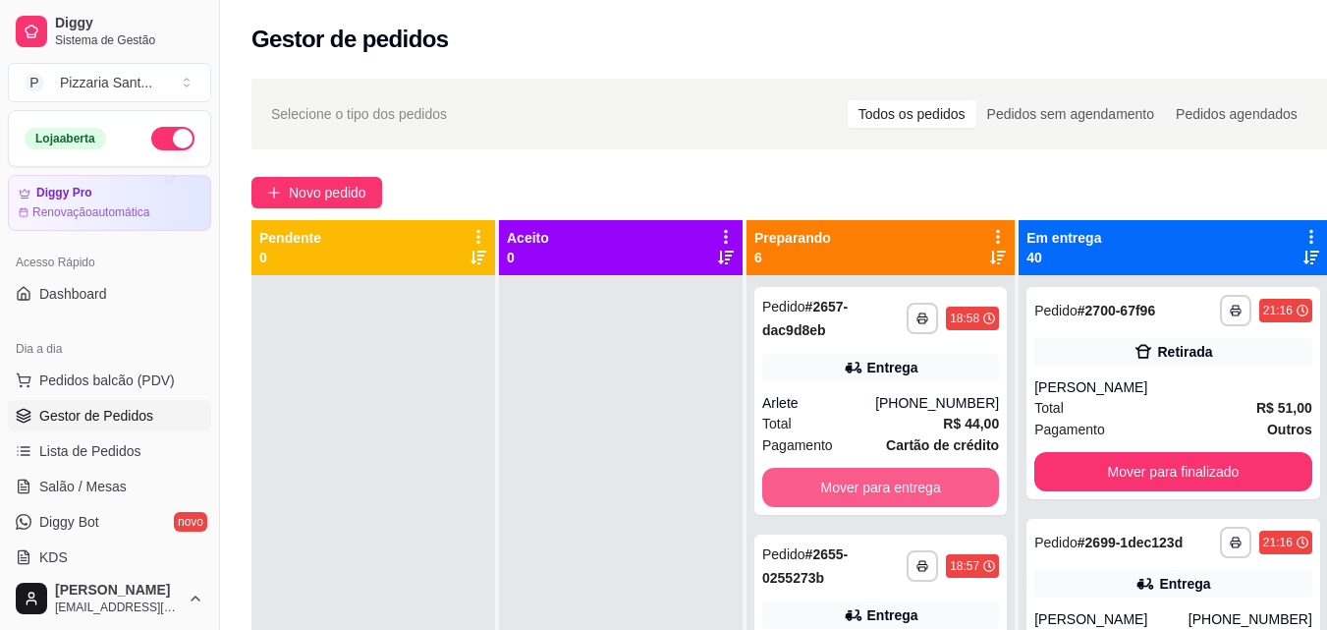
click at [935, 480] on button "Mover para entrega" at bounding box center [880, 487] width 237 height 39
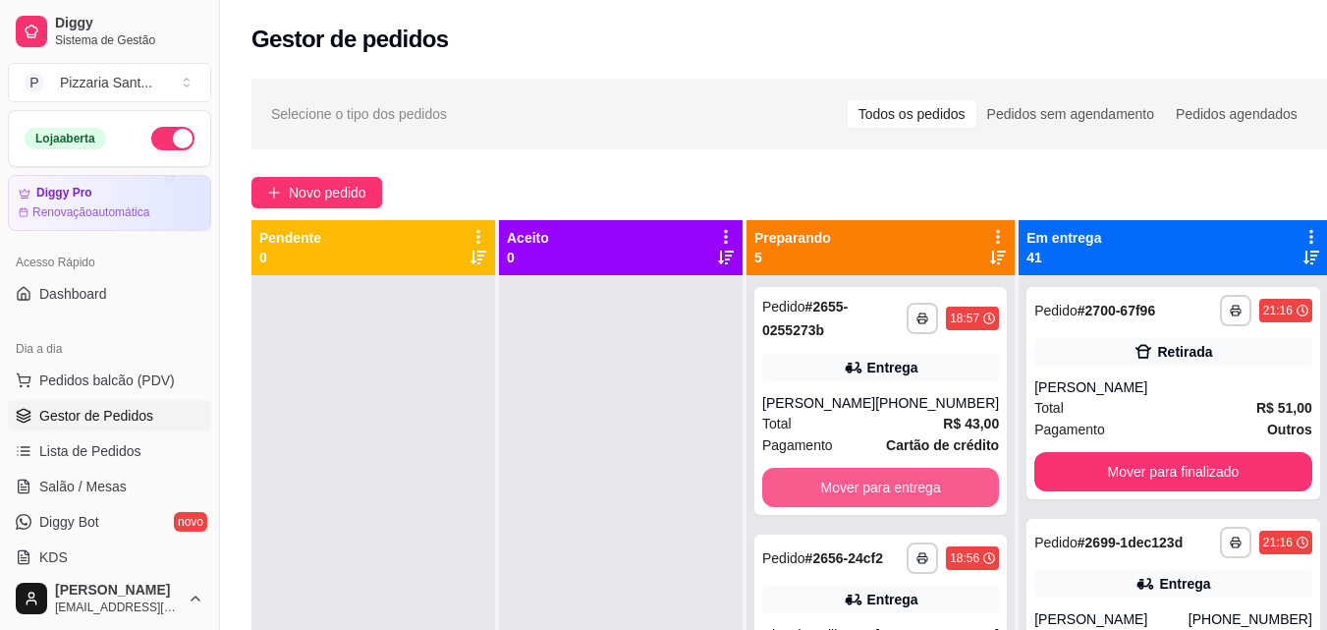
click at [935, 480] on button "Mover para entrega" at bounding box center [880, 487] width 237 height 39
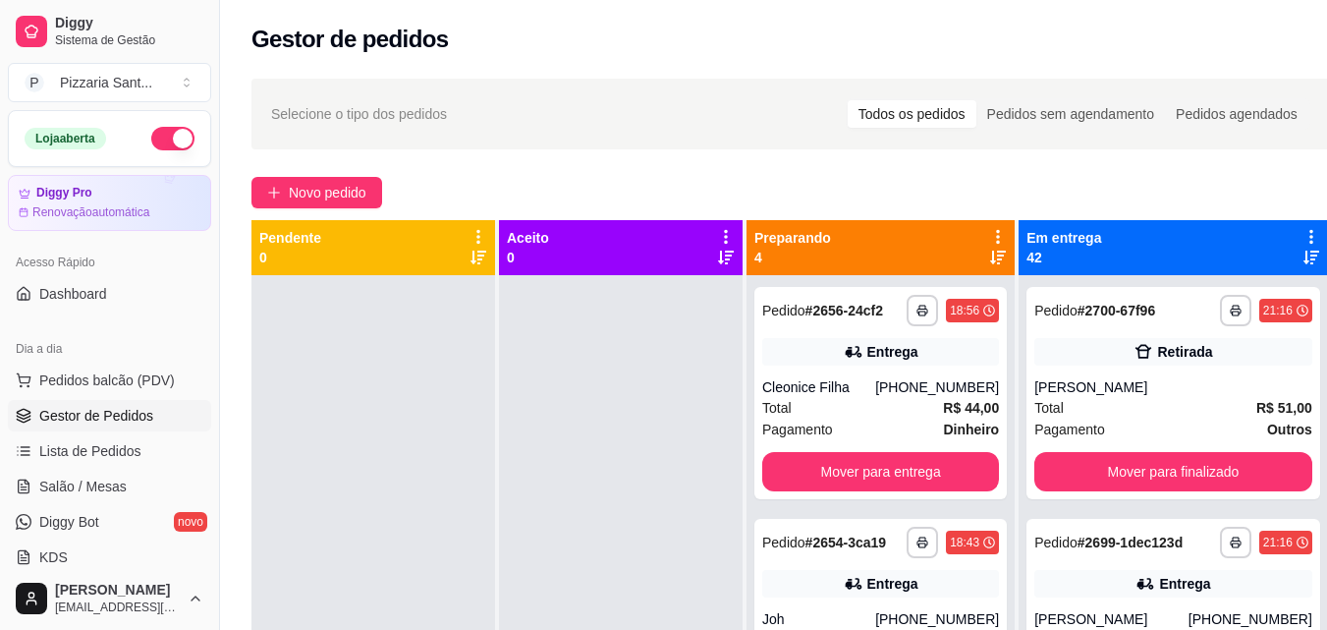
click at [935, 480] on div "**********" at bounding box center [880, 393] width 252 height 212
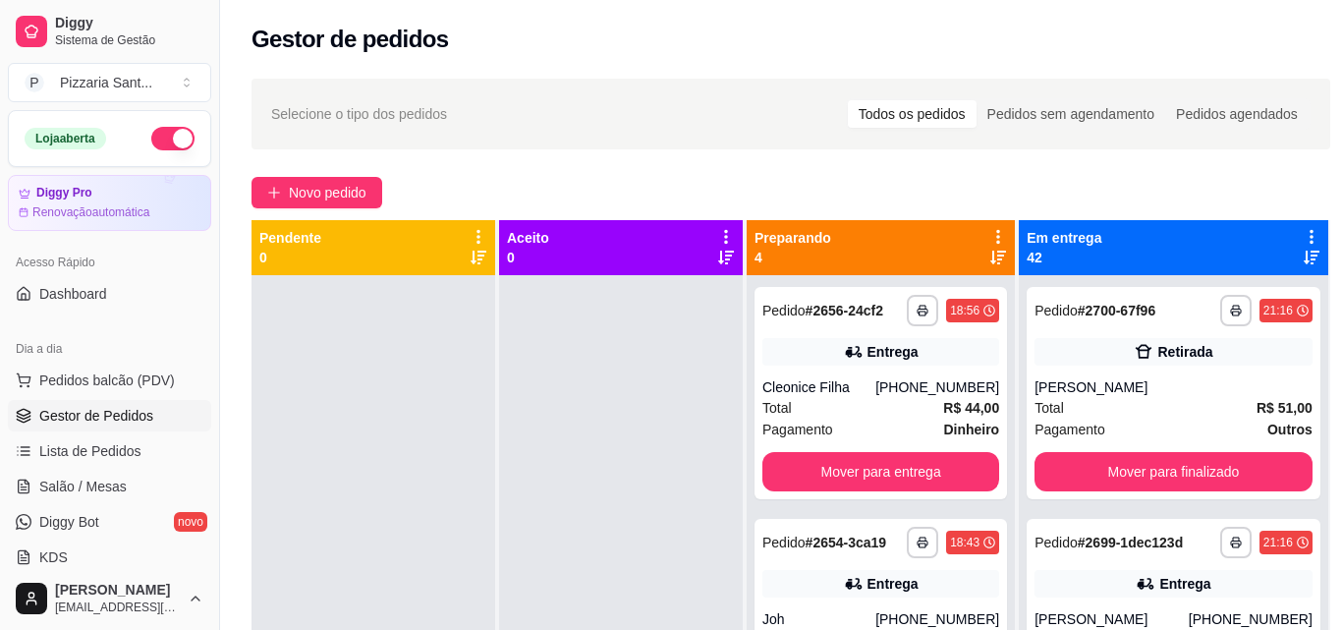
click at [945, 495] on div "feito há 370 minutos Horário do pedido [DATE] 18:56 Status do pedido PREPARANDO…" at bounding box center [671, 311] width 566 height 378
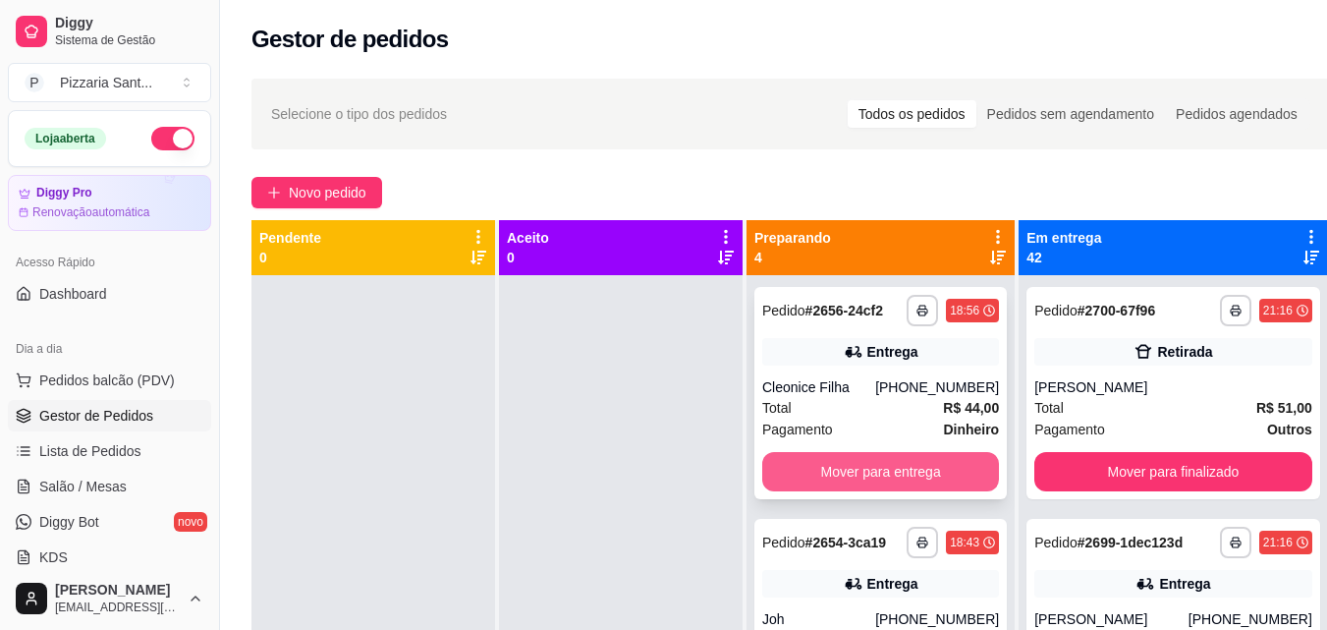
click at [960, 491] on button "Mover para entrega" at bounding box center [880, 471] width 237 height 39
click at [951, 491] on button "Mover para entrega" at bounding box center [880, 471] width 237 height 39
click at [960, 468] on button "Mover para entrega" at bounding box center [880, 471] width 237 height 39
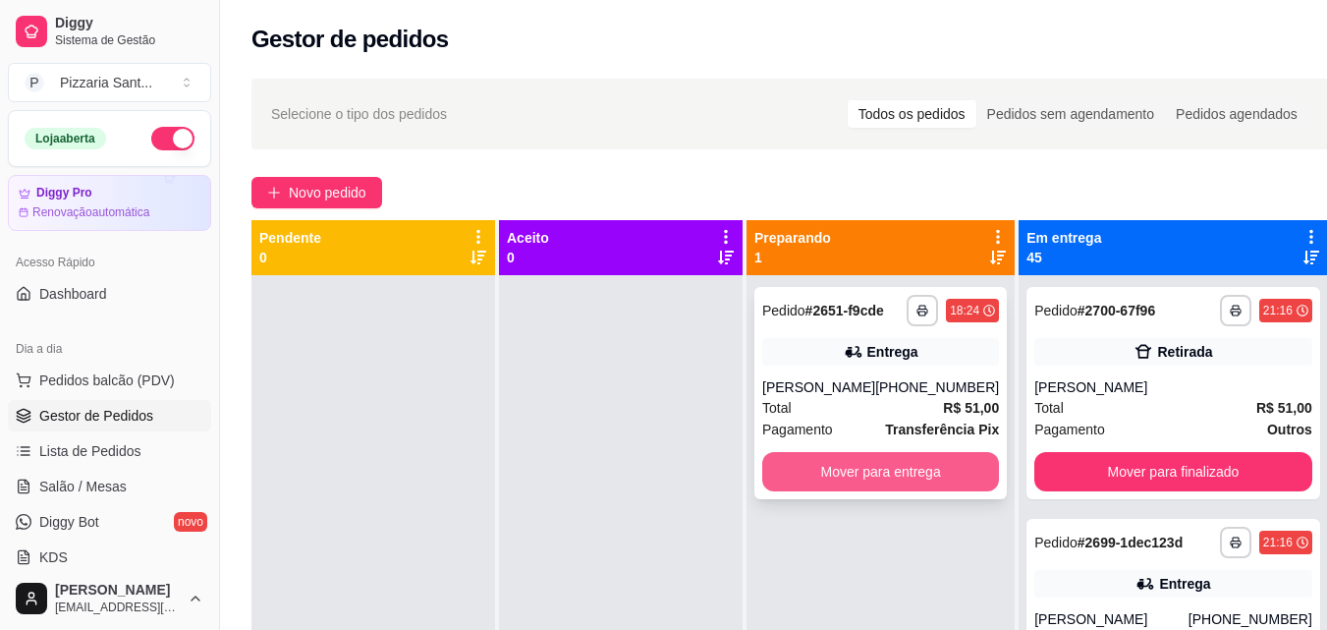
click at [953, 467] on button "Mover para entrega" at bounding box center [880, 471] width 237 height 39
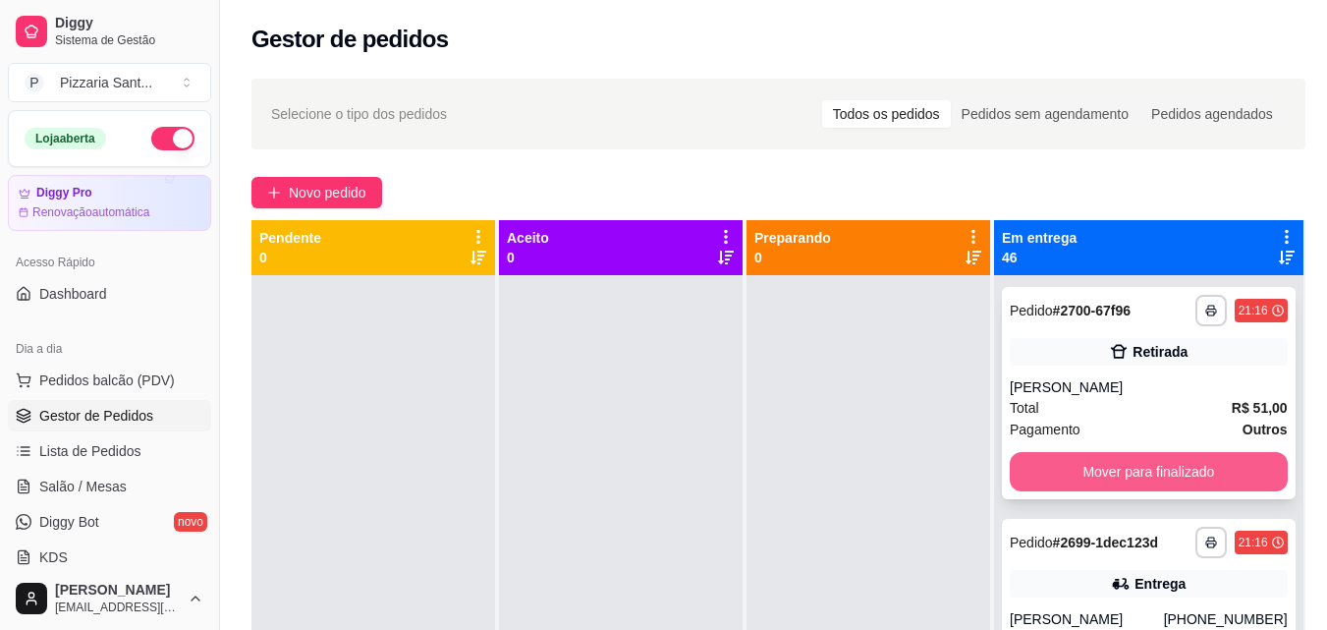
click at [1120, 491] on button "Mover para finalizado" at bounding box center [1149, 471] width 278 height 39
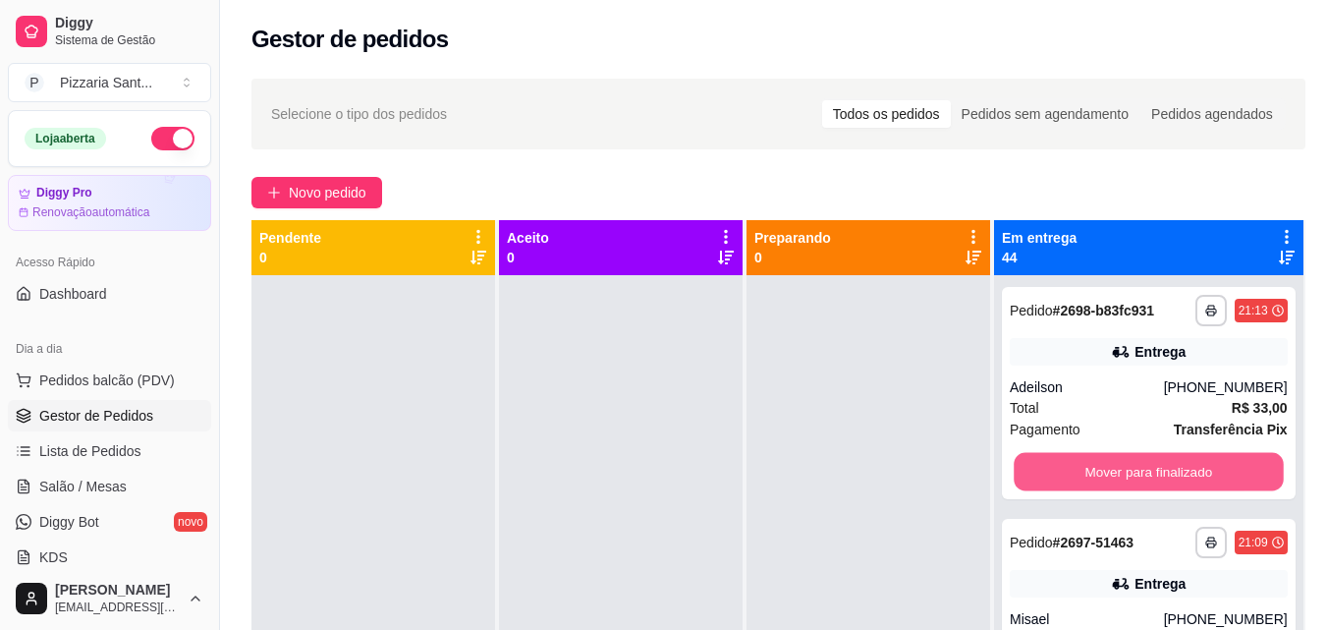
click at [1114, 491] on button "Mover para finalizado" at bounding box center [1148, 472] width 269 height 38
click at [1113, 491] on button "Mover para finalizado" at bounding box center [1148, 472] width 269 height 38
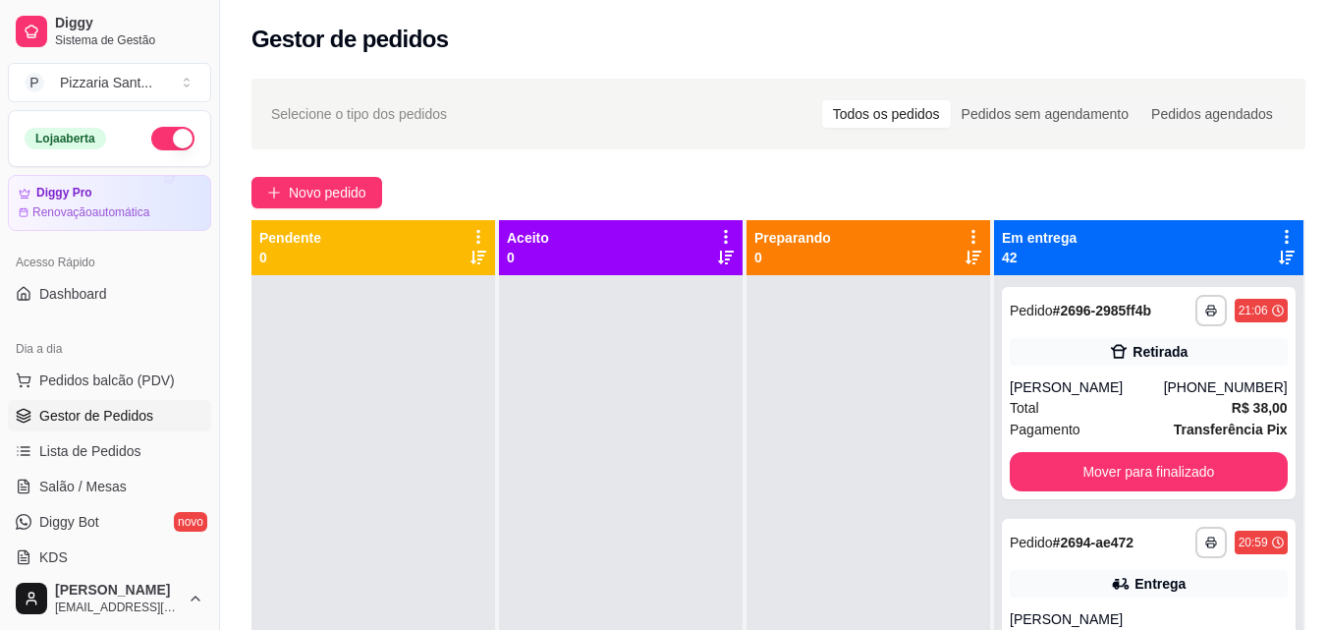
click at [1113, 440] on div "Pagamento Transferência Pix" at bounding box center [1149, 429] width 278 height 22
click at [1117, 499] on div "**********" at bounding box center [1149, 393] width 294 height 212
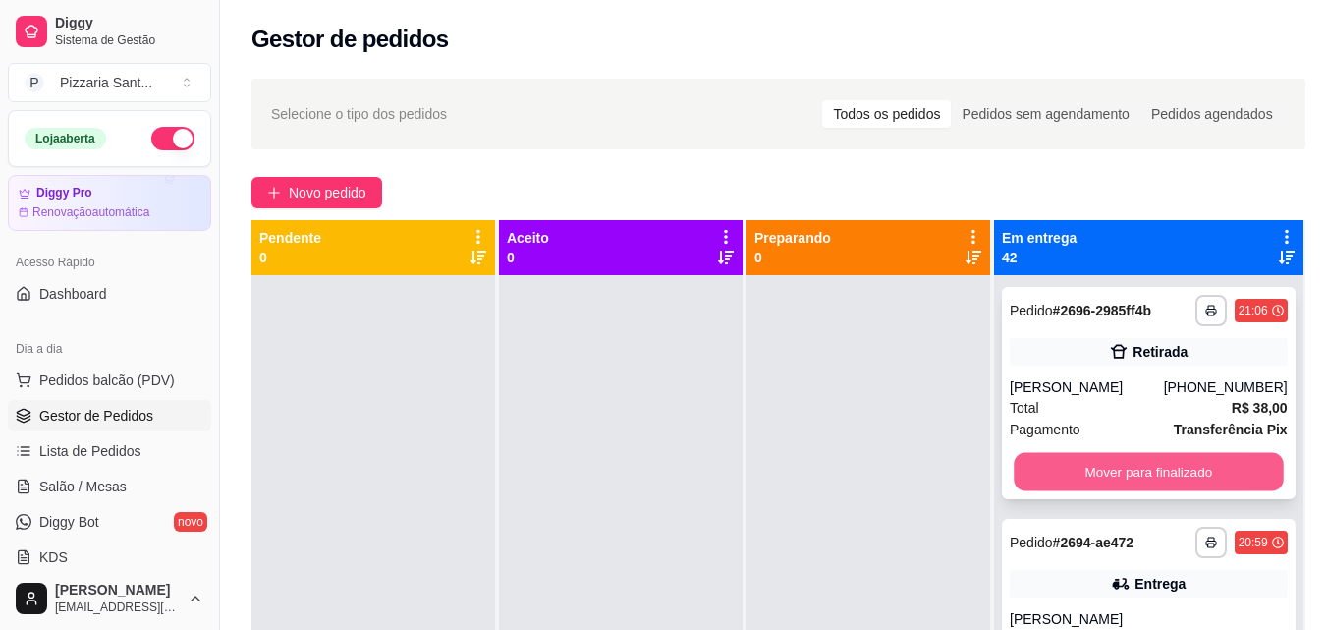
click at [1122, 491] on button "Mover para finalizado" at bounding box center [1148, 472] width 269 height 38
click at [1121, 491] on button "Mover para finalizado" at bounding box center [1149, 471] width 278 height 39
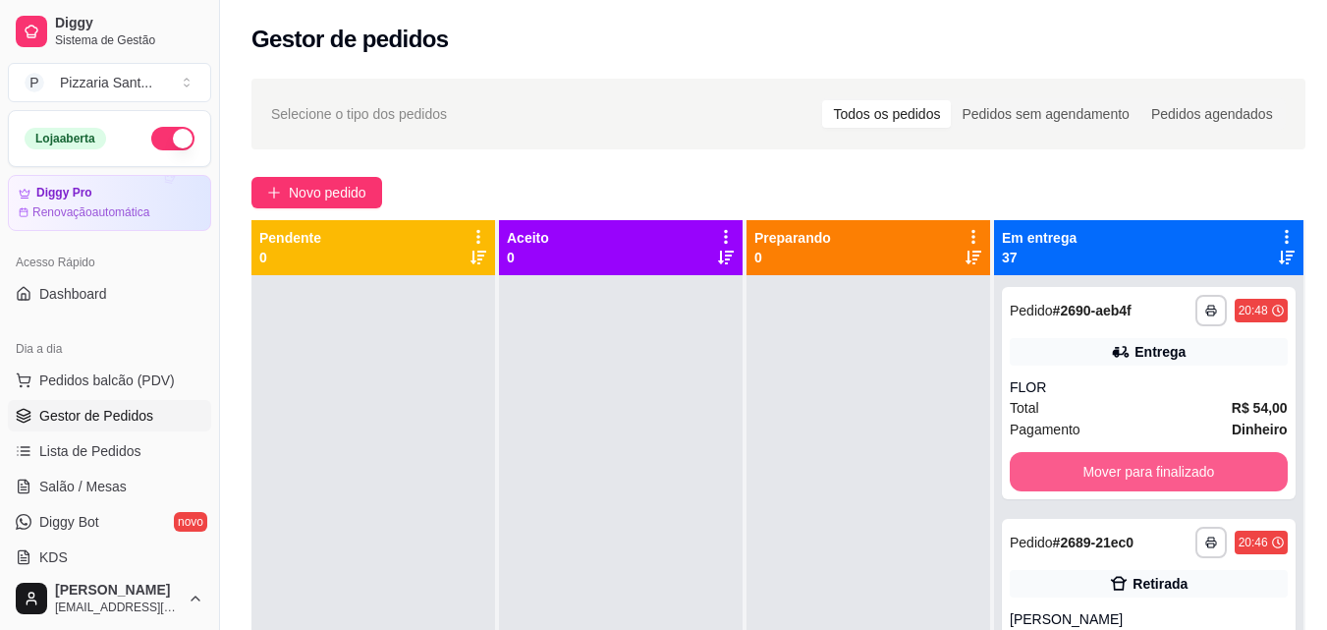
click at [1121, 491] on button "Mover para finalizado" at bounding box center [1149, 471] width 278 height 39
click at [1117, 491] on button "Mover para finalizado" at bounding box center [1148, 472] width 269 height 38
click at [1117, 491] on button "Mover para finalizado" at bounding box center [1149, 471] width 278 height 39
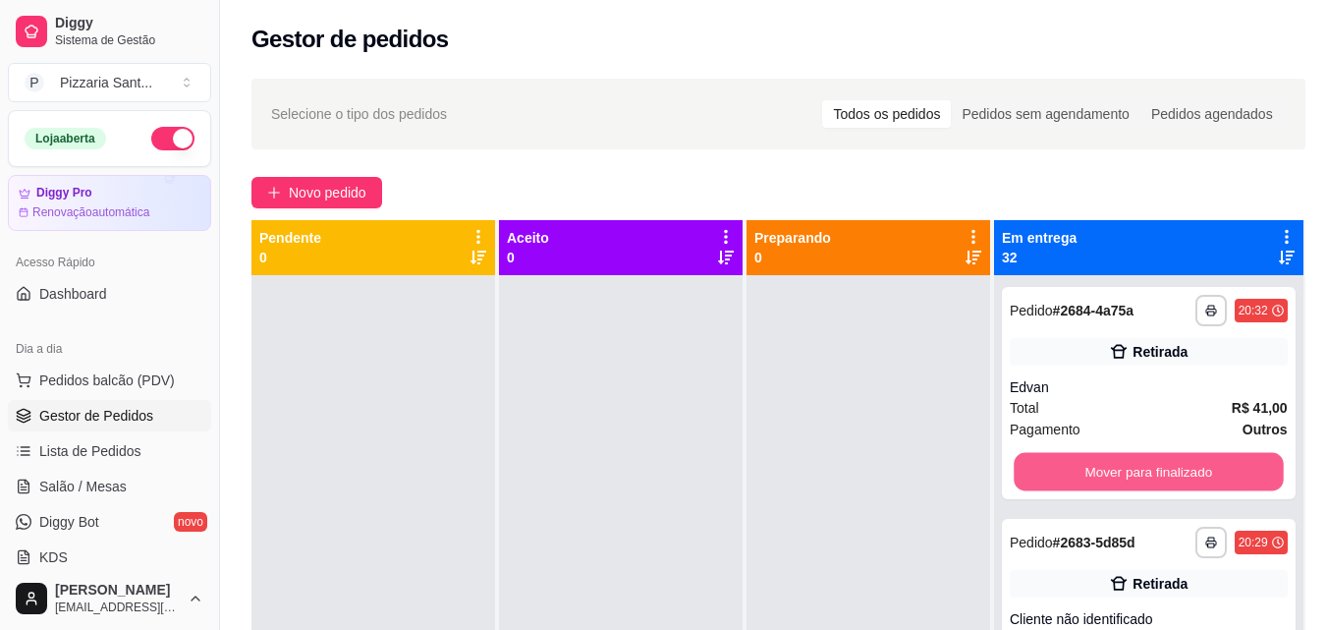
click at [1117, 491] on button "Mover para finalizado" at bounding box center [1148, 472] width 269 height 38
click at [1117, 491] on button "Mover para finalizado" at bounding box center [1149, 471] width 278 height 39
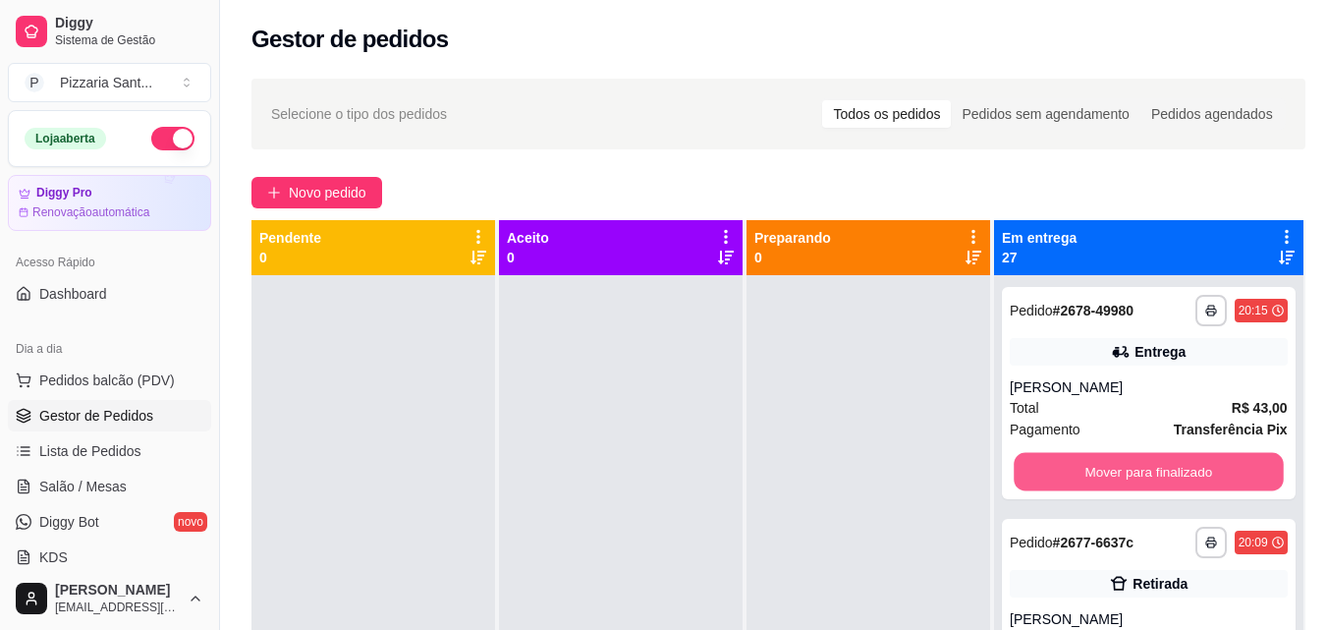
click at [1116, 491] on button "Mover para finalizado" at bounding box center [1148, 472] width 269 height 38
click at [1116, 491] on button "Mover para finalizado" at bounding box center [1149, 471] width 278 height 39
click at [1116, 491] on button "Mover para finalizado" at bounding box center [1148, 472] width 269 height 38
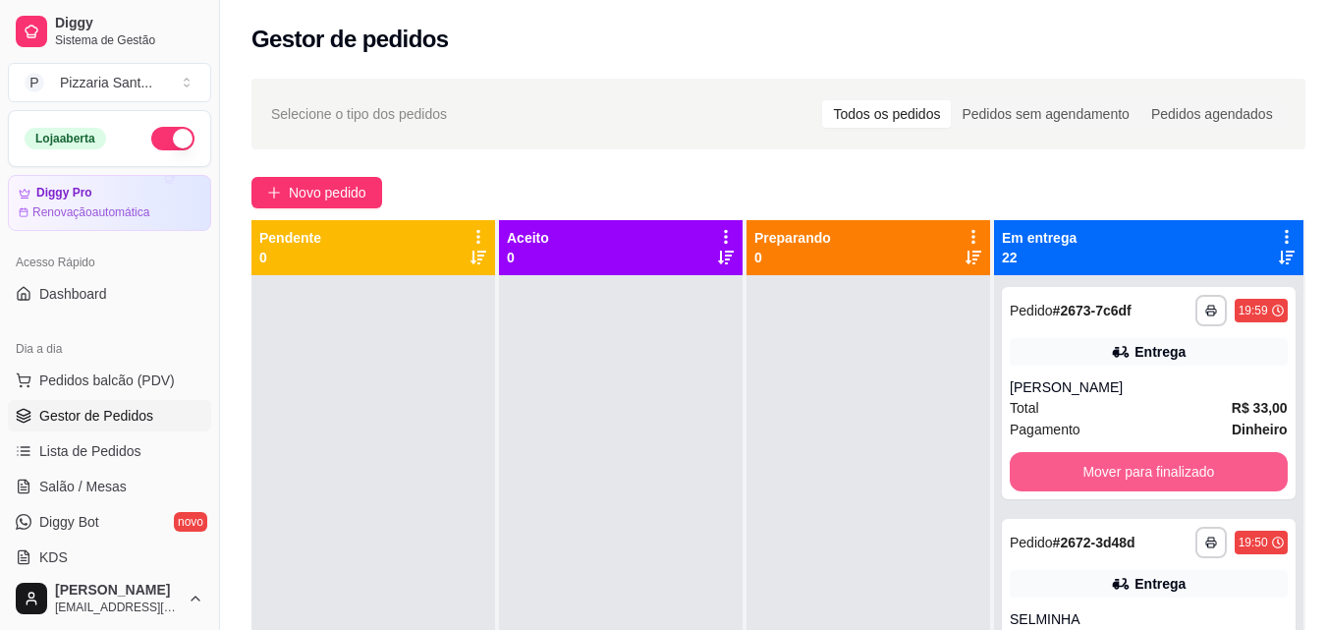
click at [1116, 491] on button "Mover para finalizado" at bounding box center [1149, 471] width 278 height 39
click at [1116, 491] on button "Mover para finalizado" at bounding box center [1148, 472] width 269 height 38
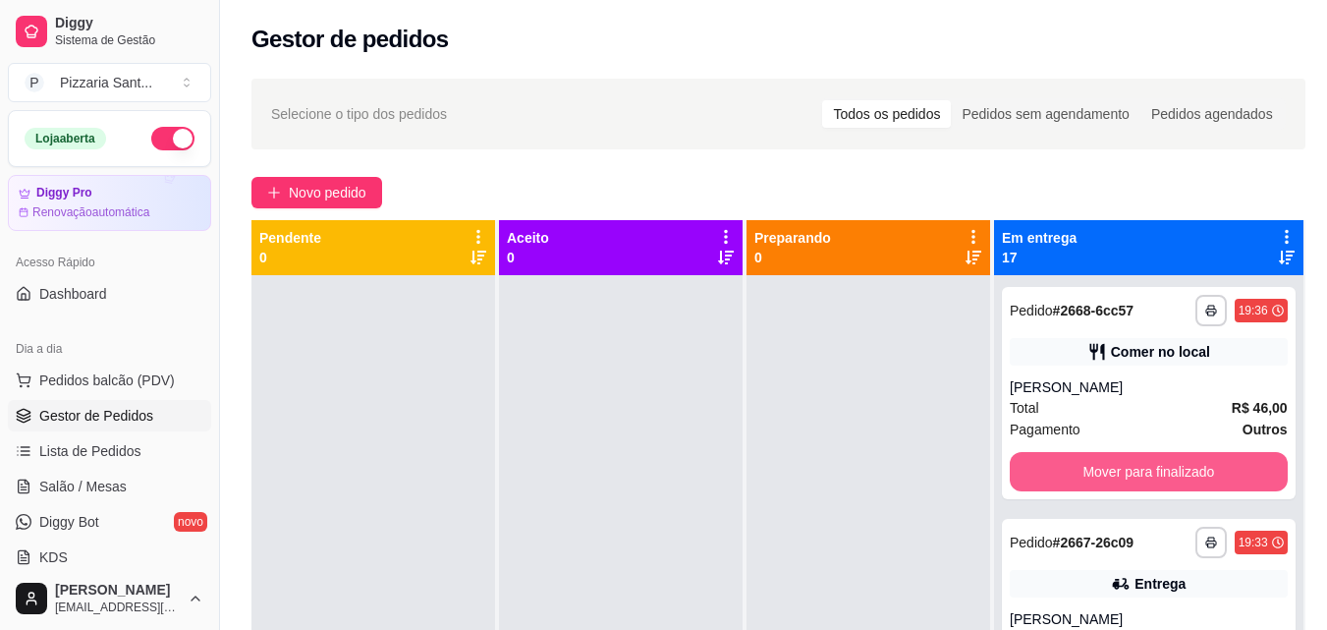
click at [1116, 491] on button "Mover para finalizado" at bounding box center [1149, 471] width 278 height 39
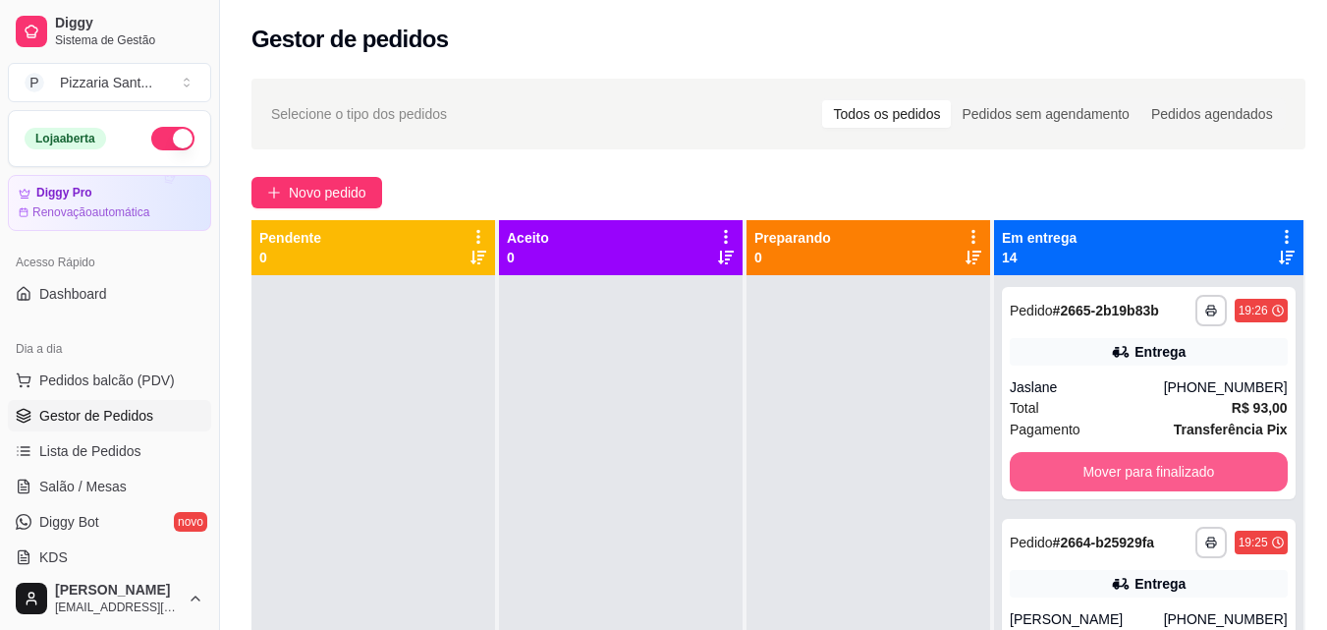
click at [1116, 491] on button "Mover para finalizado" at bounding box center [1149, 471] width 278 height 39
click at [1116, 491] on button "Mover para finalizado" at bounding box center [1148, 472] width 269 height 38
click at [1116, 491] on button "Mover para finalizado" at bounding box center [1149, 471] width 278 height 39
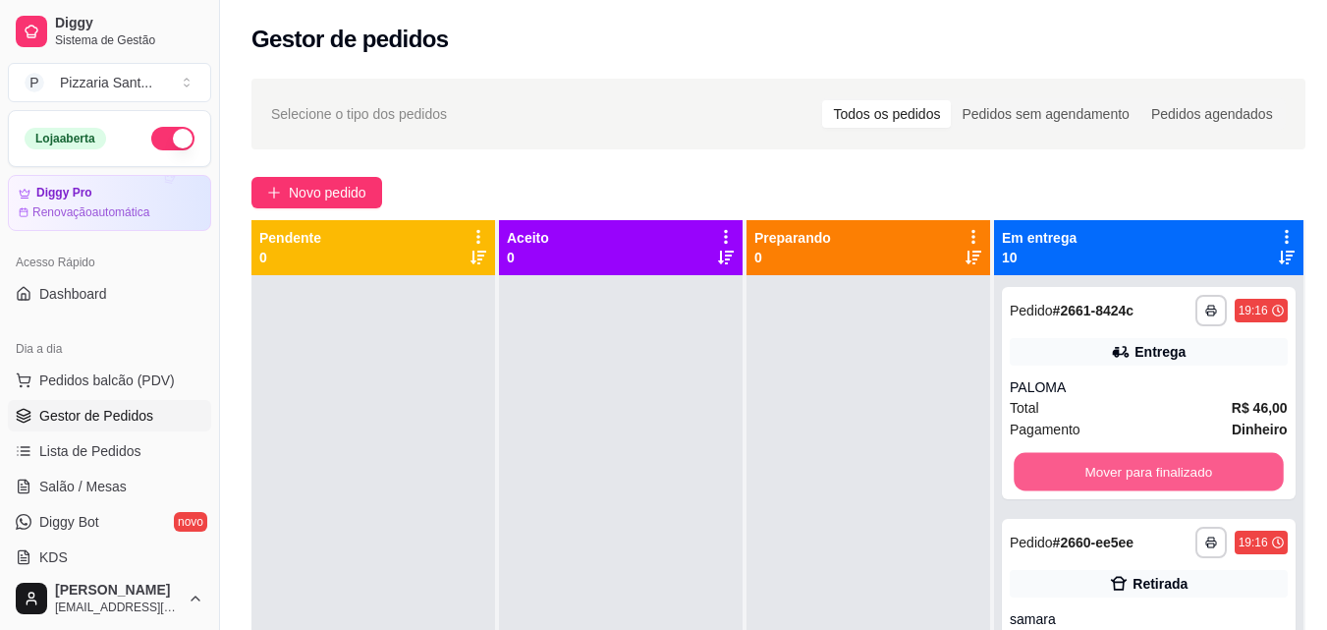
click at [1116, 491] on button "Mover para finalizado" at bounding box center [1148, 472] width 269 height 38
click at [1116, 491] on button "Mover para finalizado" at bounding box center [1149, 471] width 278 height 39
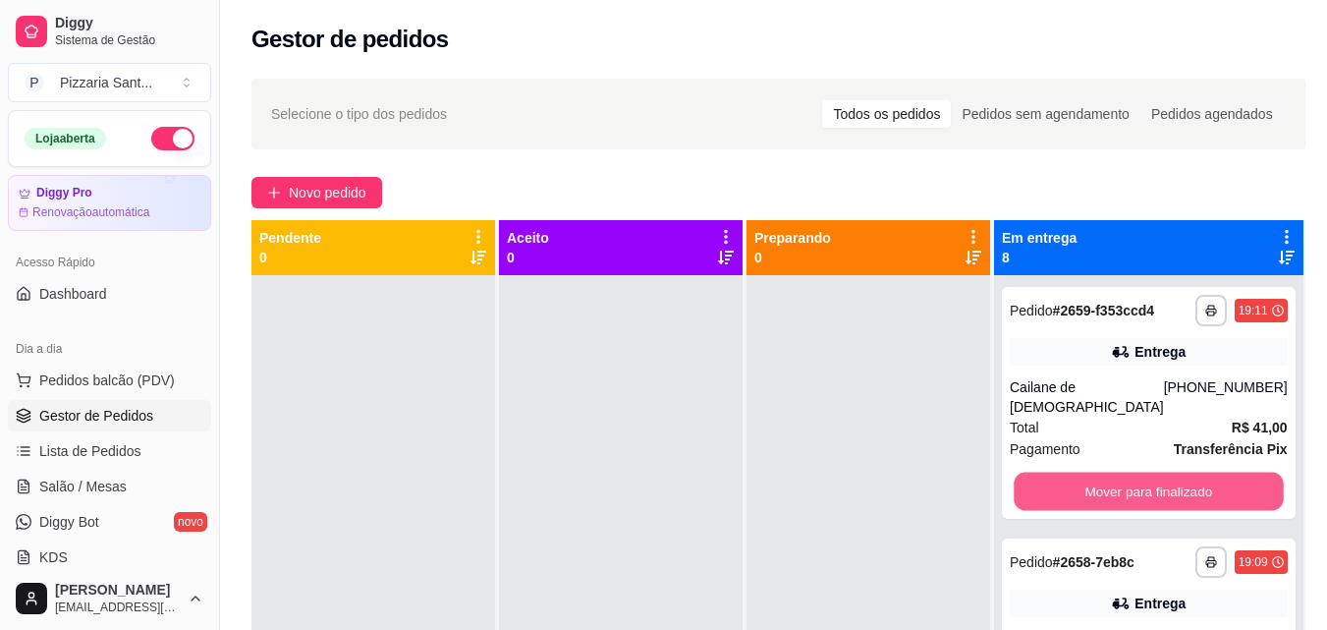
click at [1116, 493] on button "Mover para finalizado" at bounding box center [1148, 492] width 269 height 38
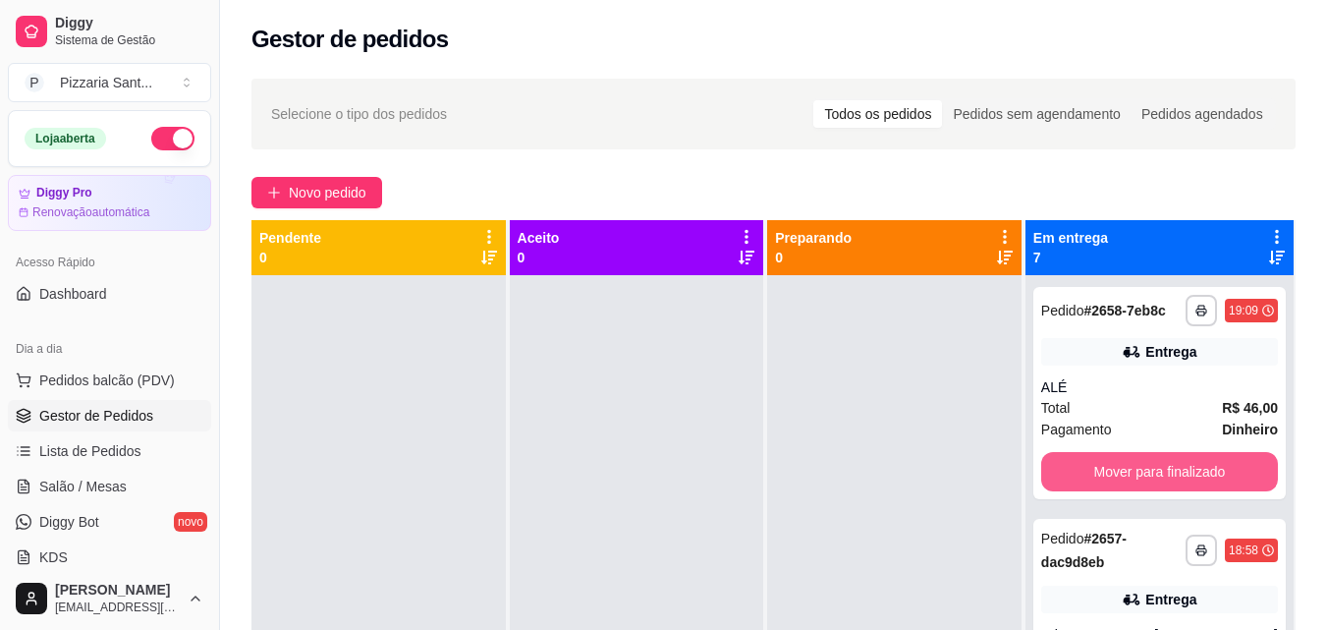
click at [1116, 491] on button "Mover para finalizado" at bounding box center [1159, 471] width 237 height 39
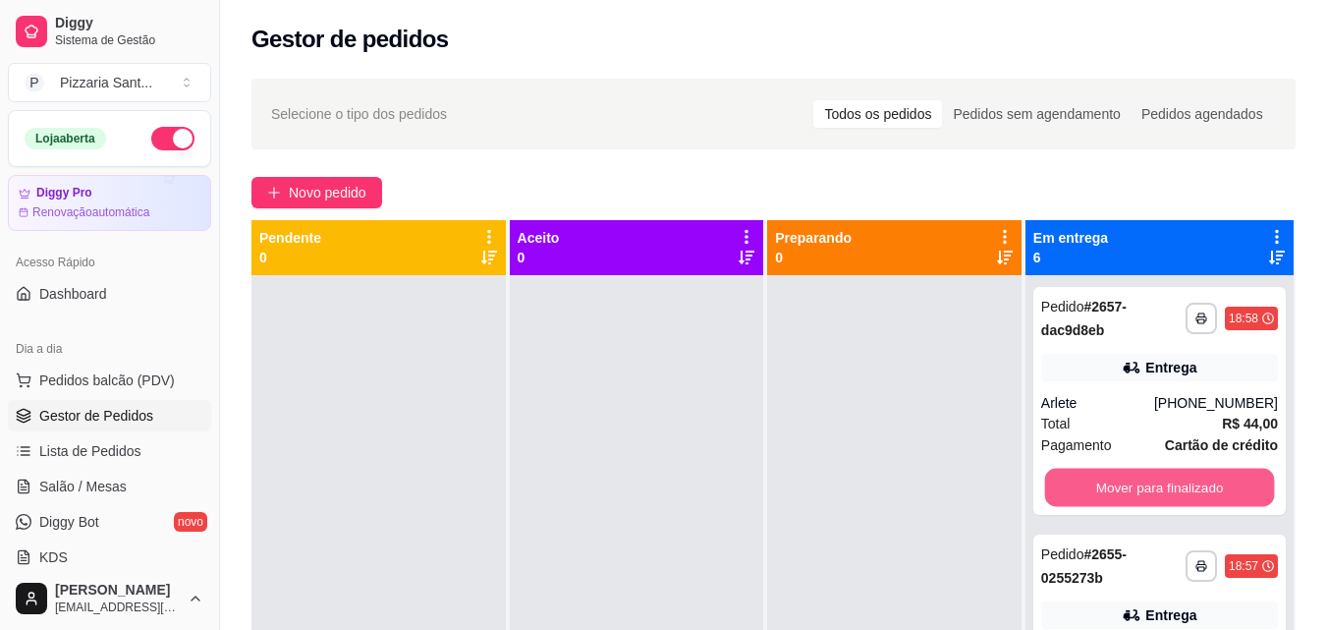
click at [1116, 493] on button "Mover para finalizado" at bounding box center [1159, 488] width 230 height 38
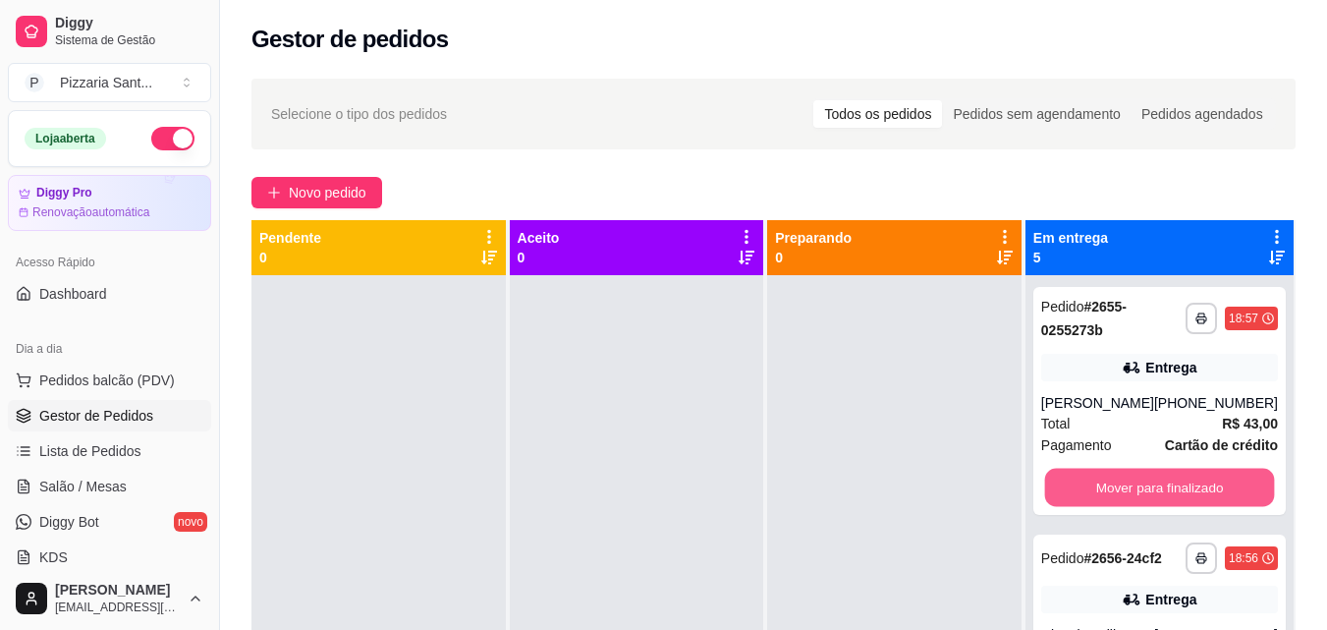
click at [1116, 493] on button "Mover para finalizado" at bounding box center [1159, 488] width 230 height 38
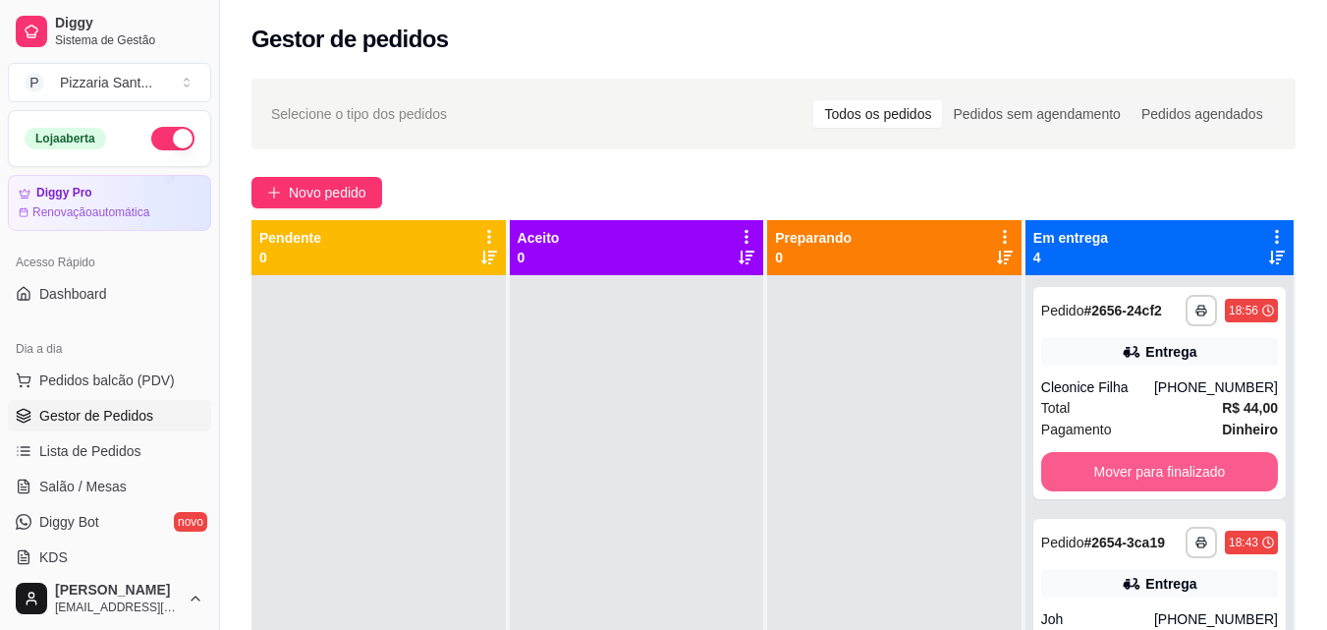
click at [1116, 491] on button "Mover para finalizado" at bounding box center [1159, 471] width 237 height 39
click at [1116, 491] on button "Mover para finalizado" at bounding box center [1159, 472] width 230 height 38
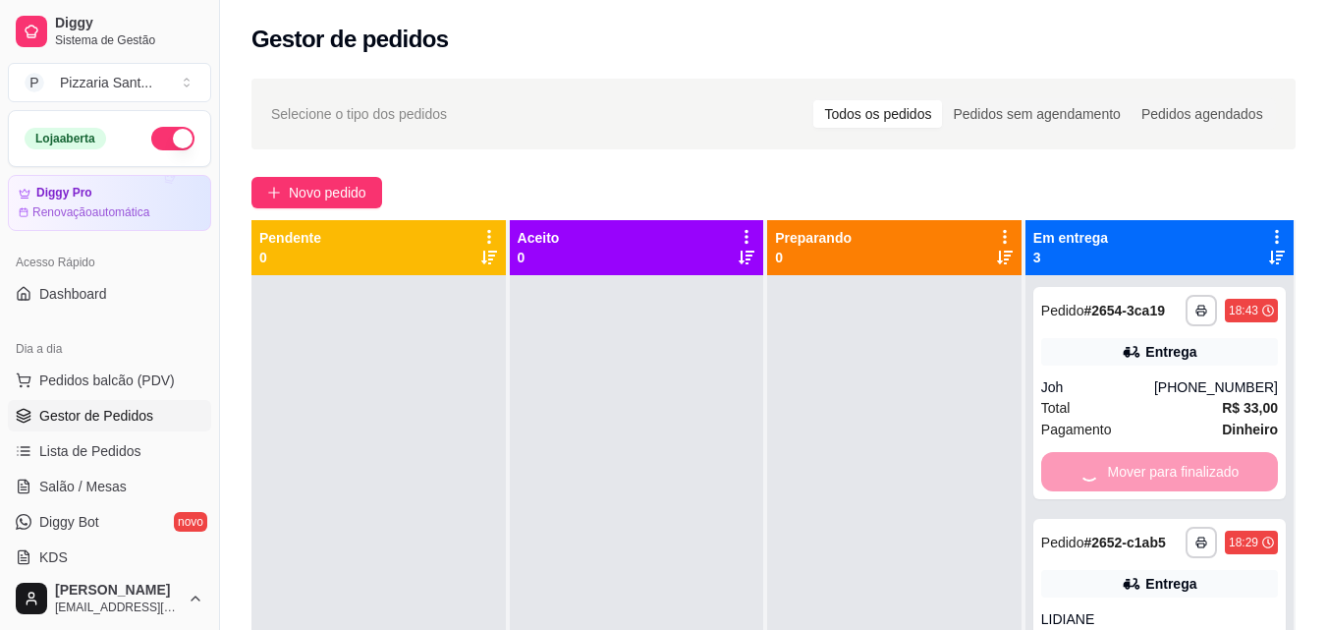
click at [1116, 491] on div "Mover para finalizado" at bounding box center [1159, 471] width 237 height 39
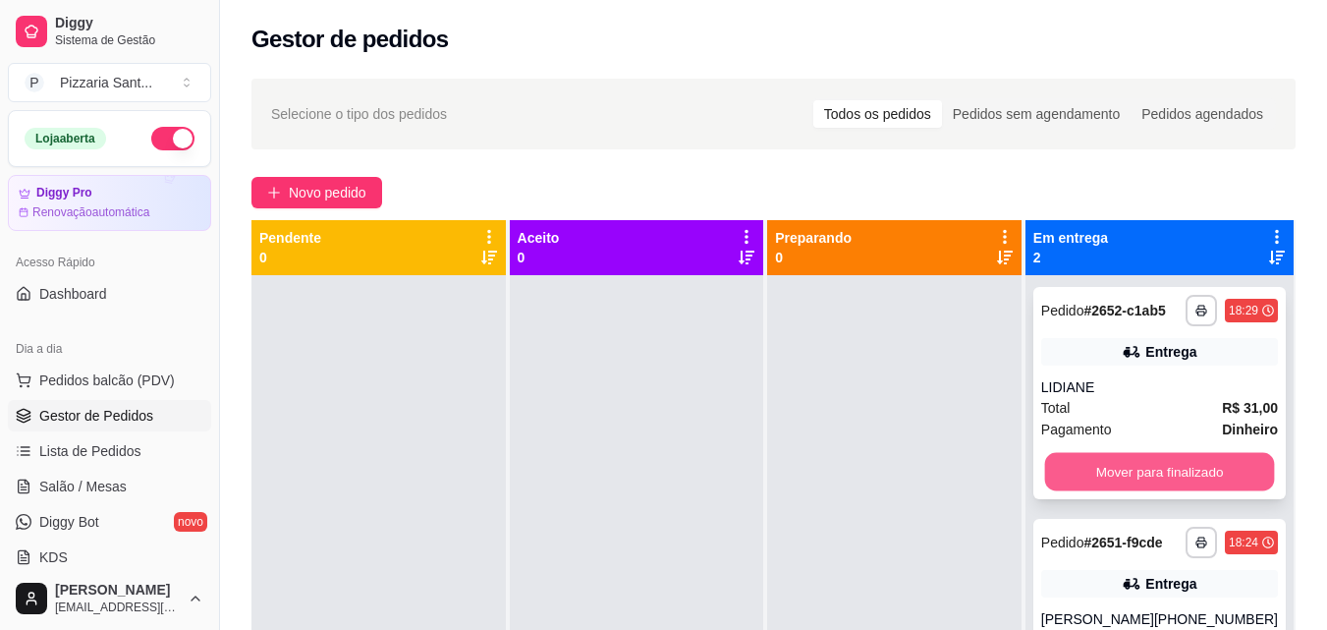
click at [1116, 488] on button "Mover para finalizado" at bounding box center [1159, 472] width 230 height 38
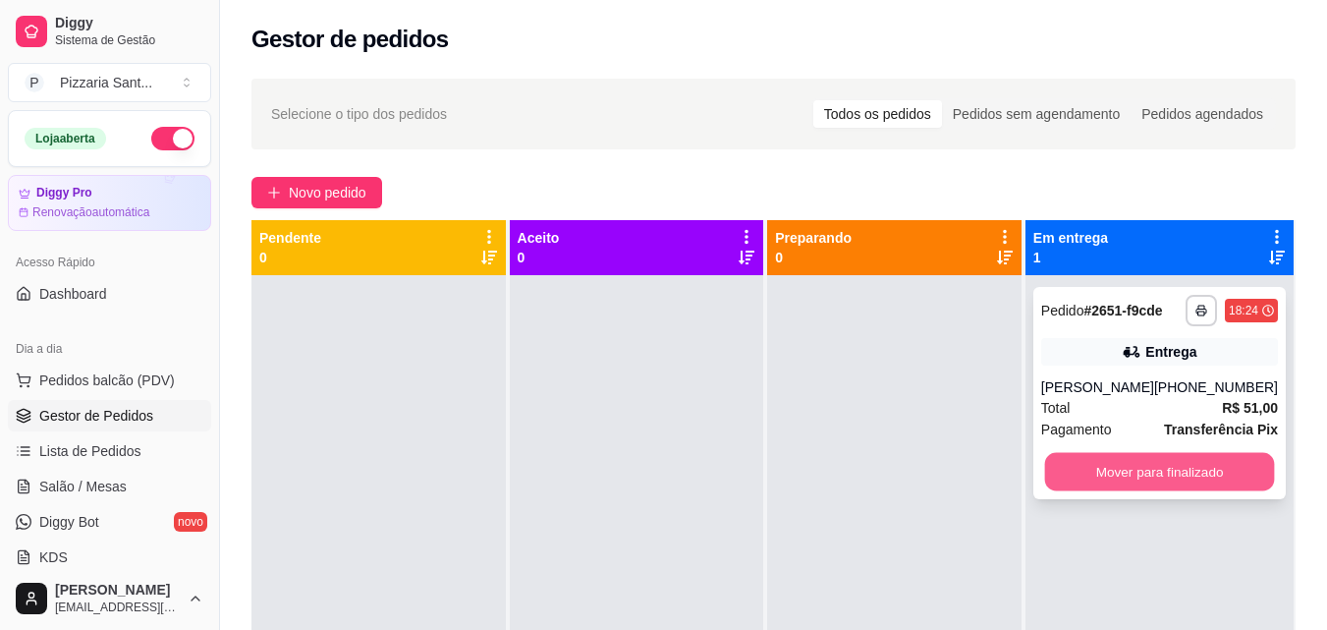
click at [1116, 487] on button "Mover para finalizado" at bounding box center [1159, 472] width 230 height 38
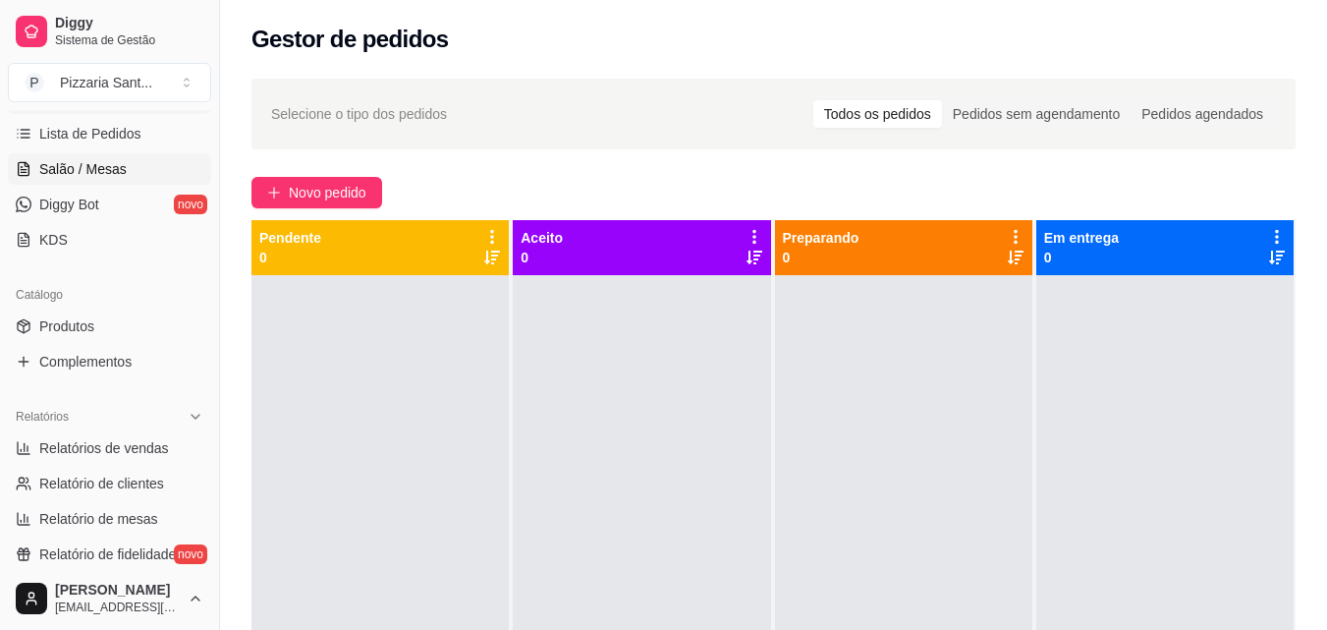
scroll to position [393, 0]
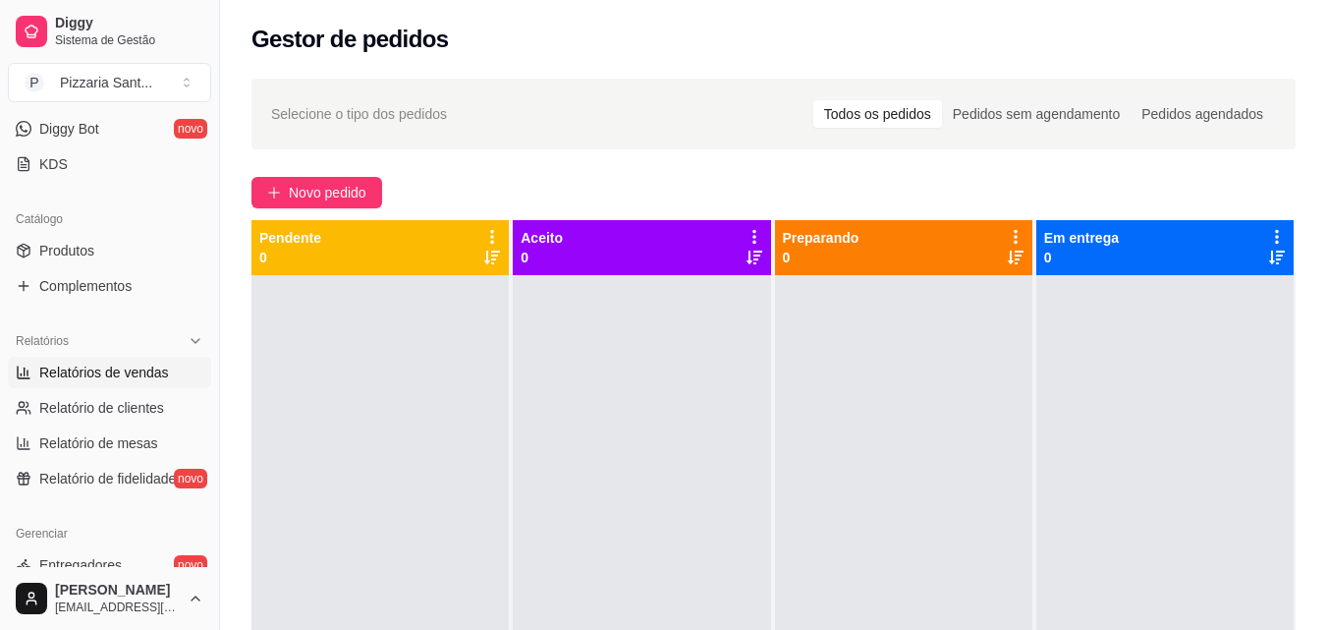
click at [95, 383] on link "Relatórios de vendas" at bounding box center [109, 372] width 203 height 31
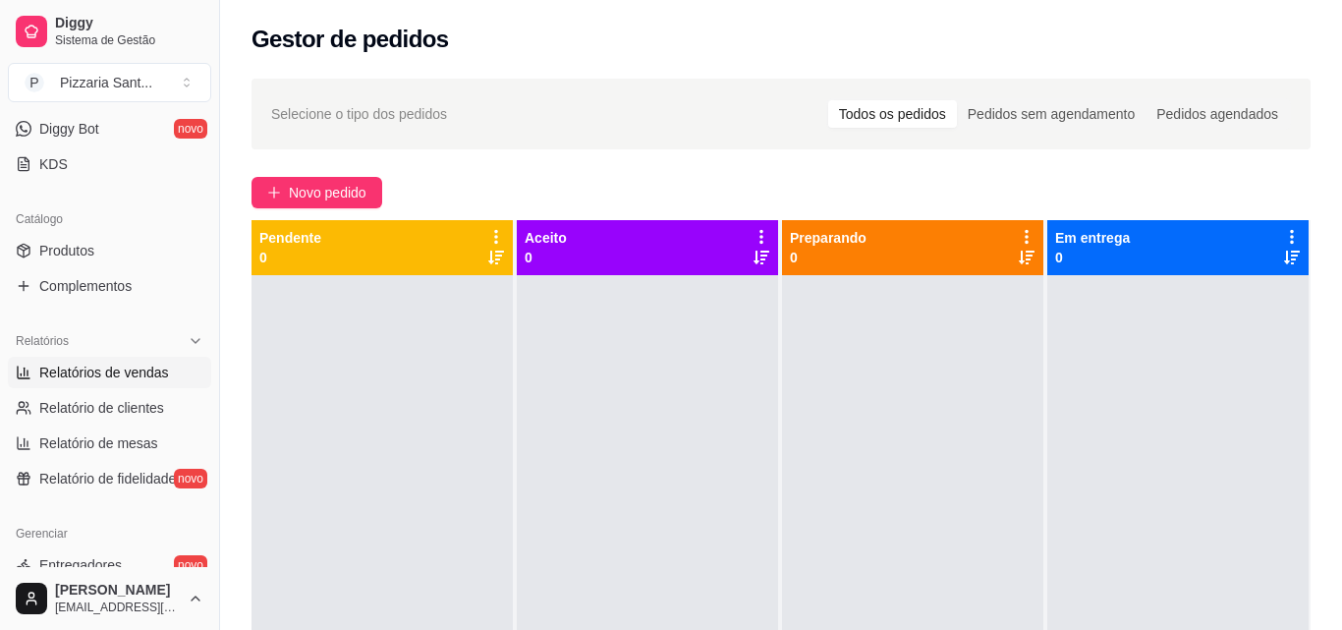
select select "ALL"
select select "0"
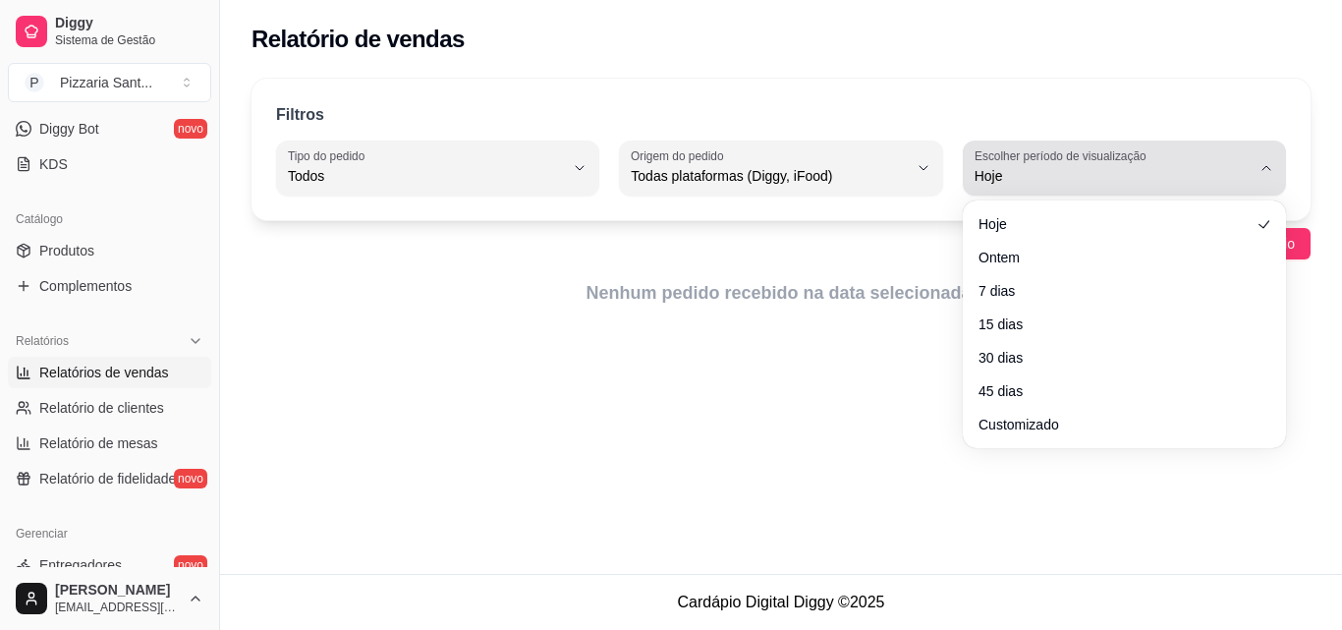
click at [1261, 171] on icon "button" at bounding box center [1266, 168] width 16 height 16
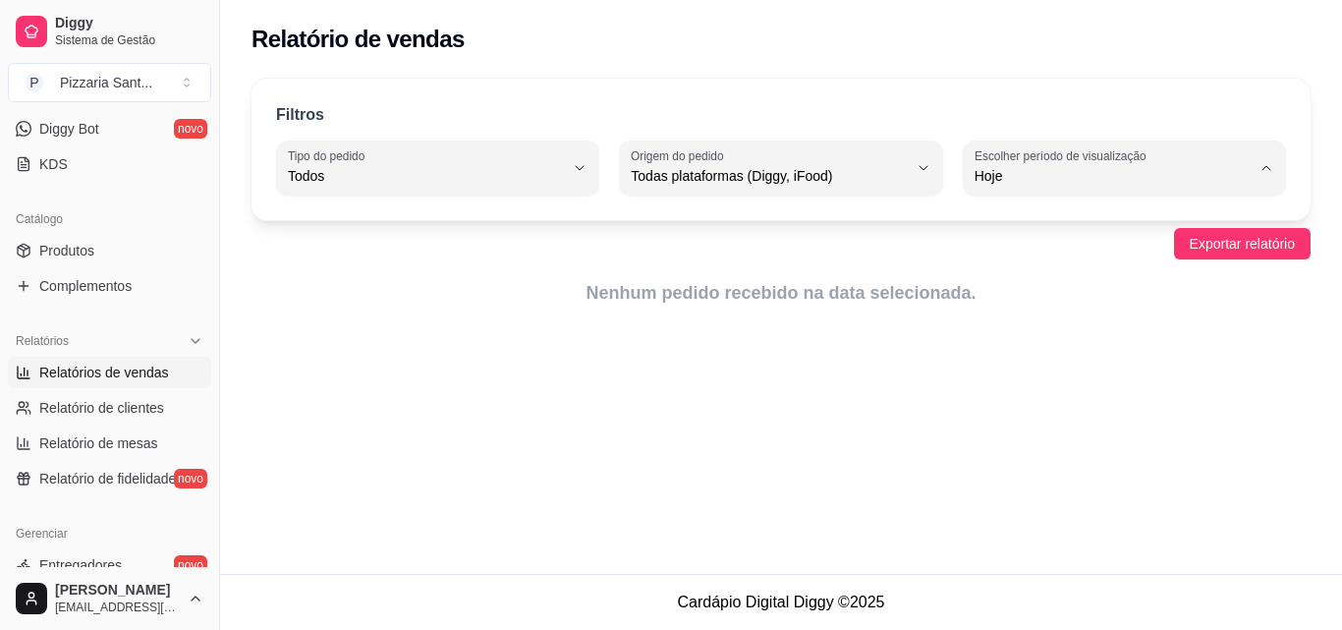
click at [1214, 249] on span "Ontem" at bounding box center [1114, 255] width 261 height 19
type input "1"
select select "1"
